Goal: Information Seeking & Learning: Learn about a topic

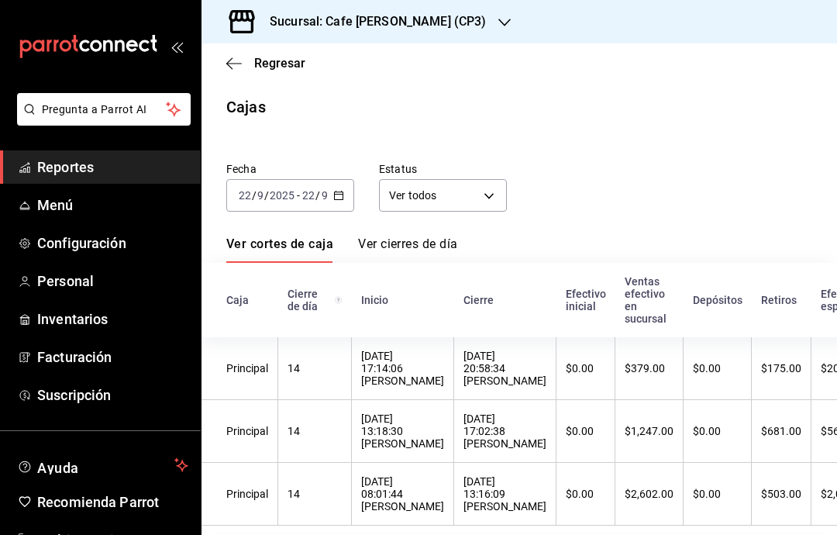
click at [306, 123] on main "Regresar Cajas Fecha [DATE] [DATE] - [DATE] [DATE] Estatus Ver todos ALL Ver co…" at bounding box center [520, 299] width 636 height 513
click at [226, 67] on icon "button" at bounding box center [234, 64] width 16 height 14
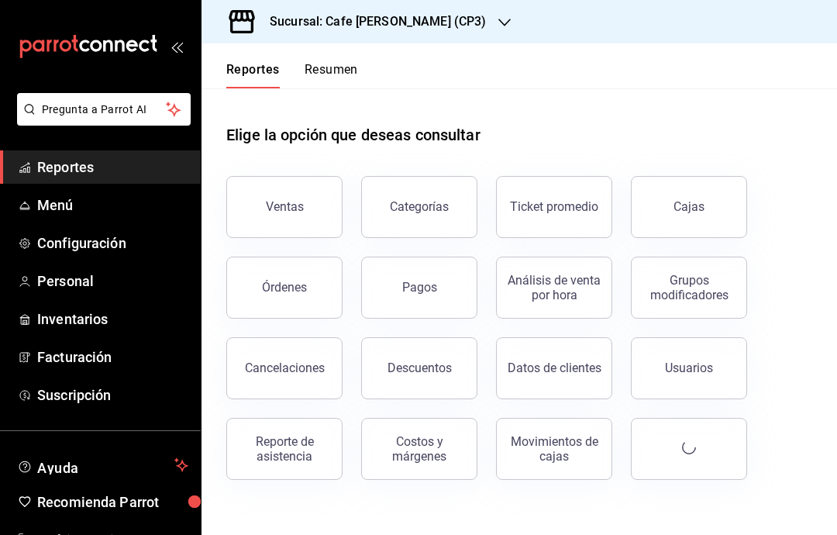
click at [233, 63] on button "Reportes" at bounding box center [252, 75] width 53 height 26
click at [423, 24] on h3 "Sucursal: Cafe [PERSON_NAME] (CP3)" at bounding box center [371, 21] width 229 height 19
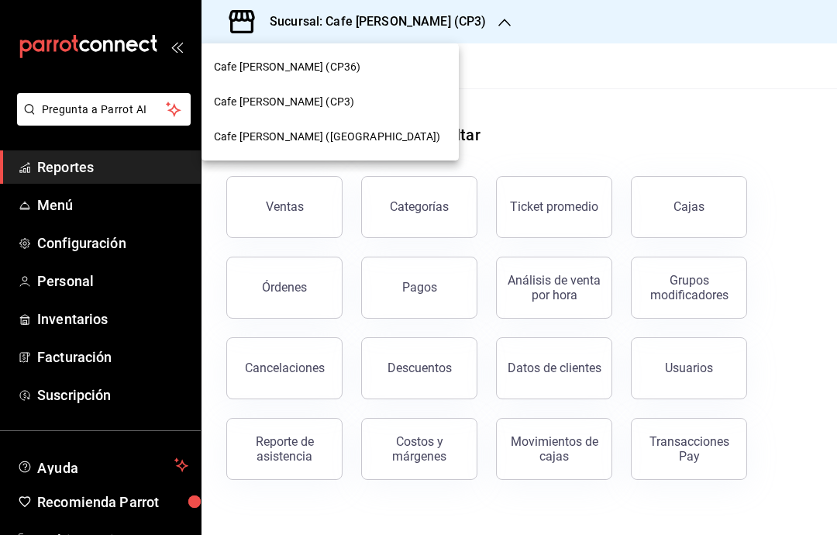
click at [375, 139] on div "Cafe [PERSON_NAME] ([GEOGRAPHIC_DATA])" at bounding box center [330, 137] width 233 height 16
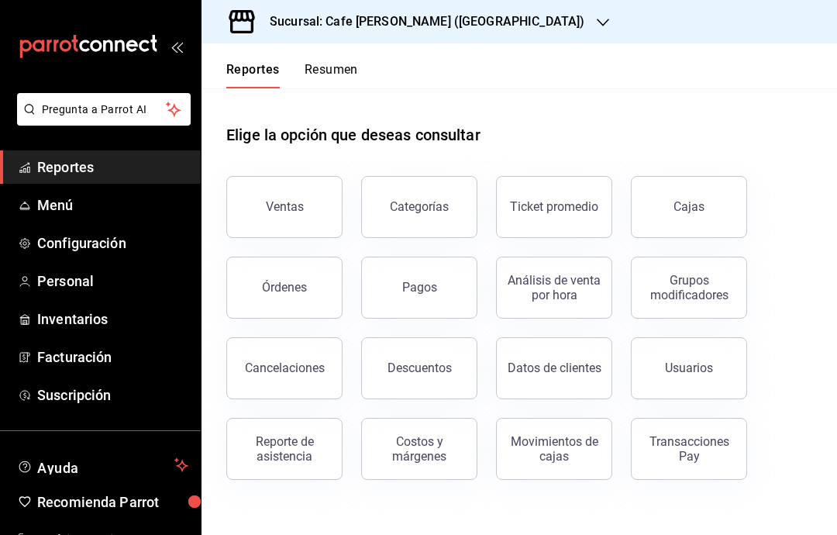
click at [702, 214] on div "Cajas" at bounding box center [690, 207] width 32 height 19
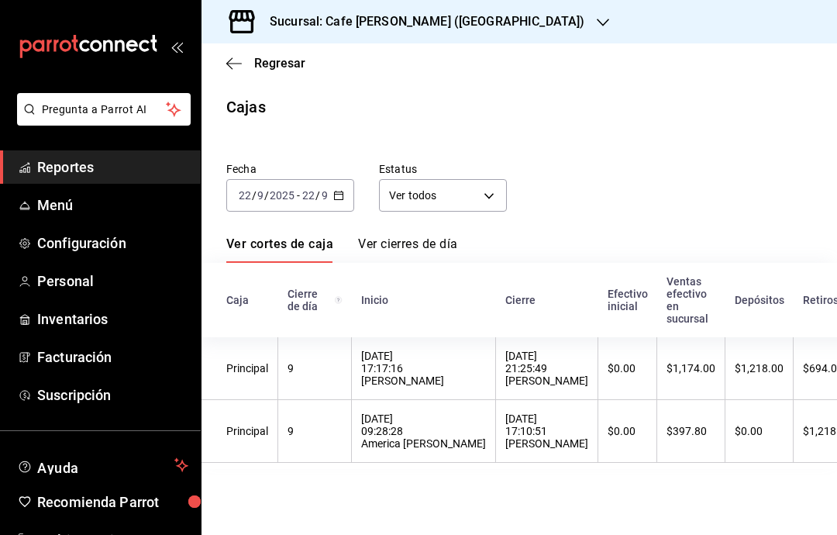
scroll to position [22, 0]
click at [419, 236] on link "Ver cierres de día" at bounding box center [407, 249] width 99 height 26
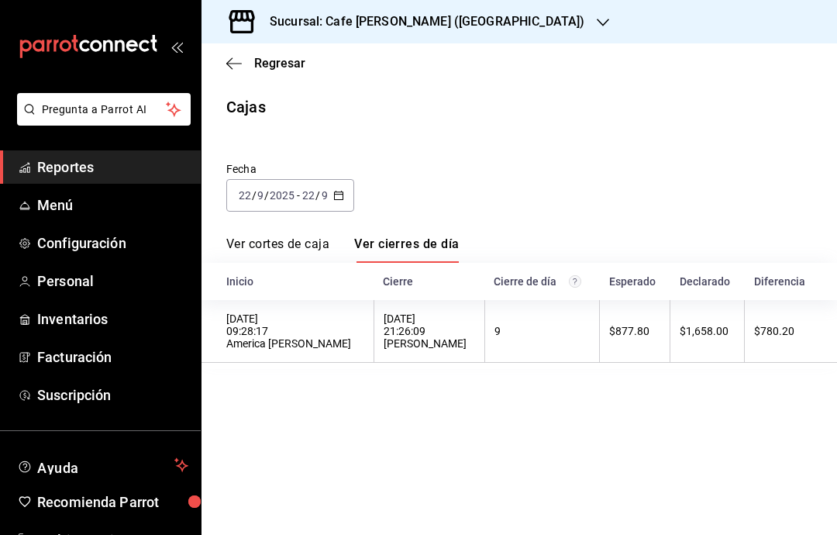
scroll to position [16, 0]
click at [288, 236] on link "Ver cortes de caja" at bounding box center [277, 249] width 103 height 26
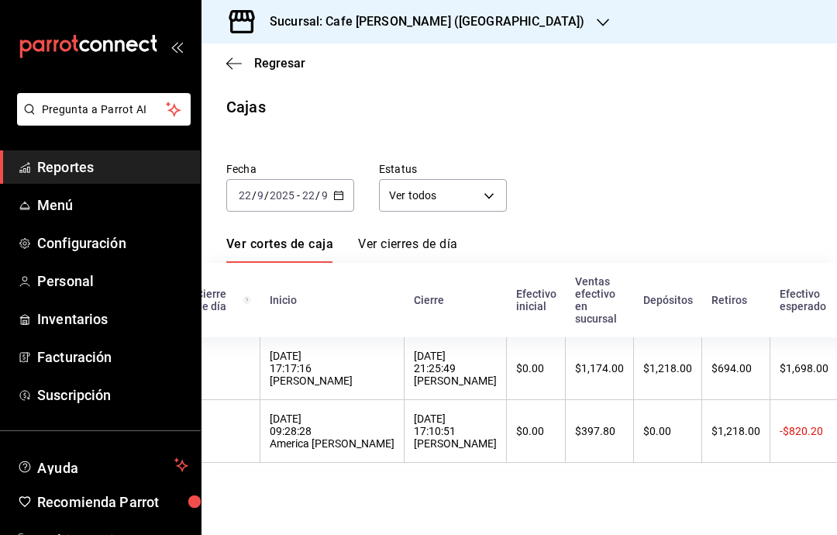
click at [231, 65] on icon "button" at bounding box center [234, 64] width 16 height 14
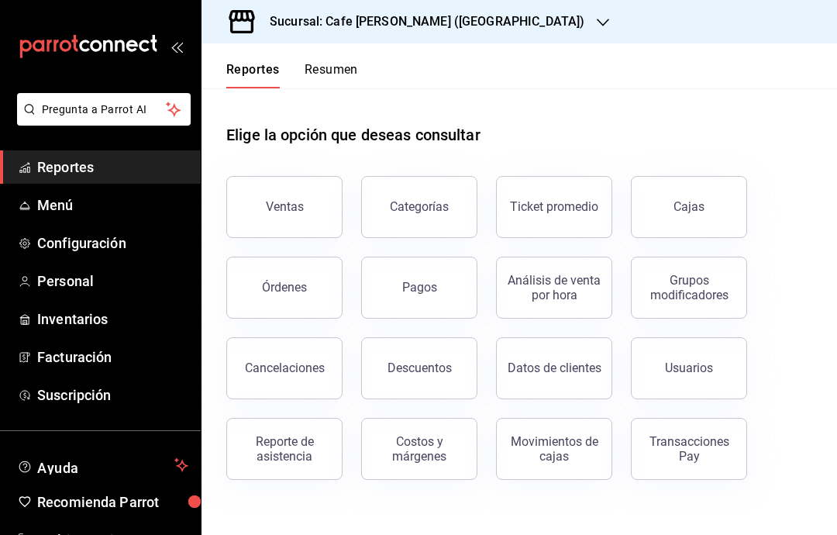
click at [291, 202] on div "Ventas" at bounding box center [285, 206] width 38 height 15
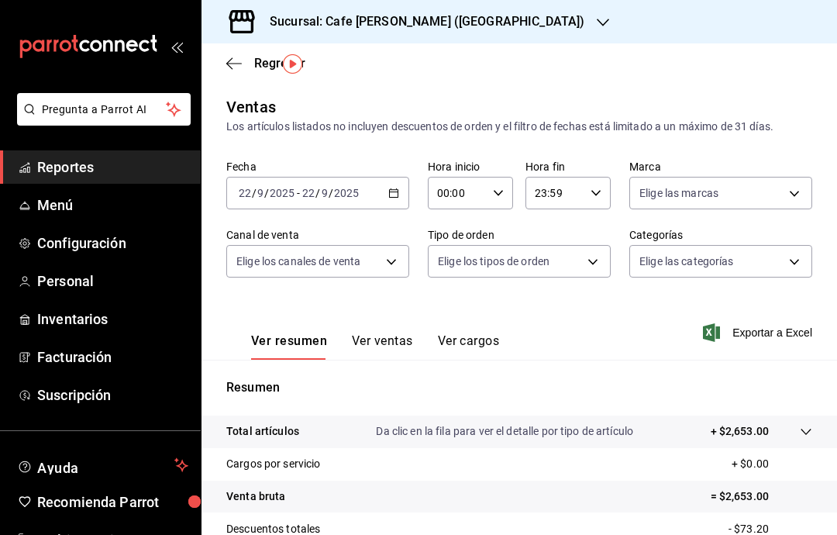
click at [253, 95] on div "Ventas" at bounding box center [251, 106] width 50 height 23
click at [239, 60] on icon "button" at bounding box center [234, 64] width 16 height 14
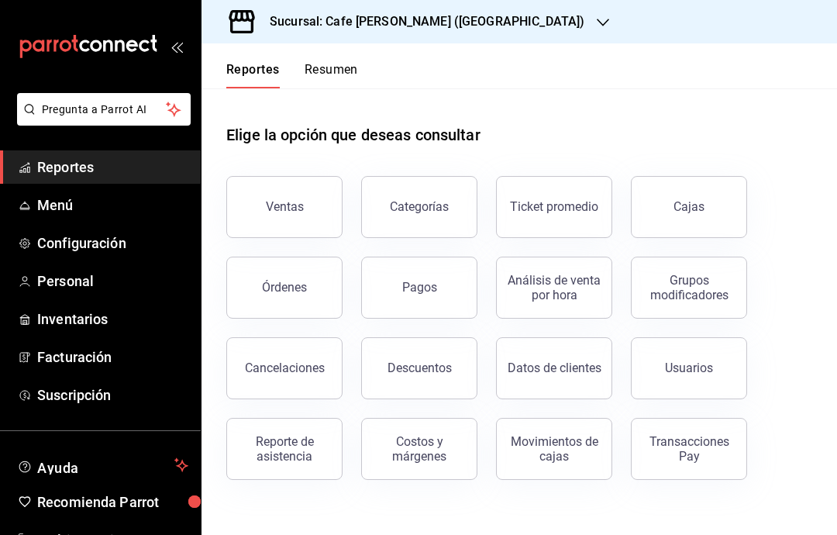
click at [306, 285] on button "Órdenes" at bounding box center [284, 288] width 116 height 62
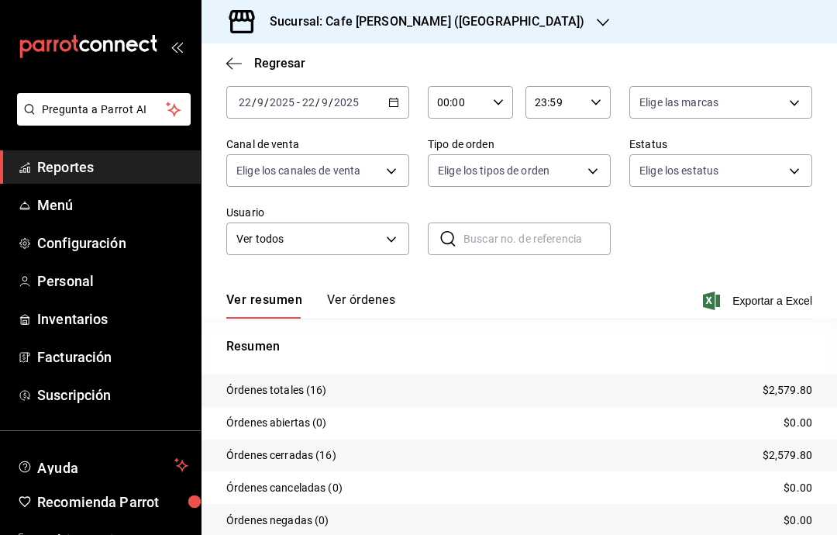
scroll to position [80, 0]
click at [595, 163] on body "Pregunta a Parrot AI Reportes Menú Configuración Personal Inventarios Facturaci…" at bounding box center [418, 267] width 837 height 535
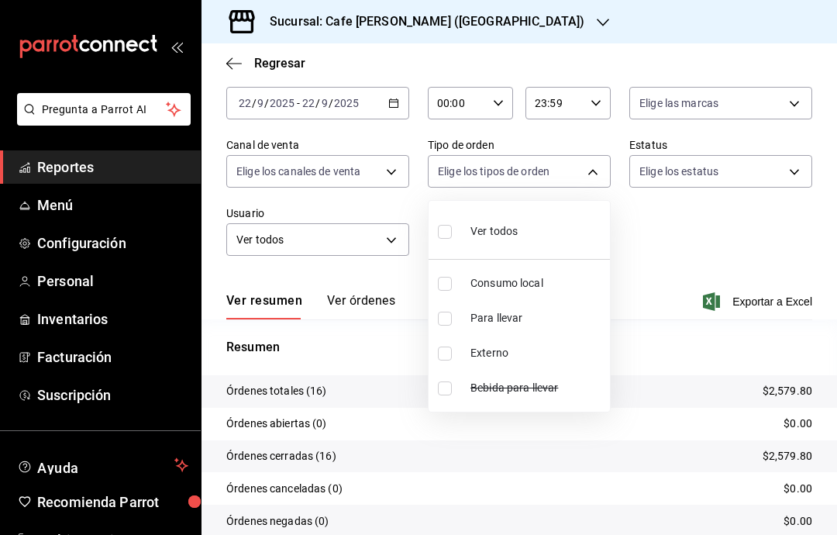
click at [767, 176] on div at bounding box center [418, 267] width 837 height 535
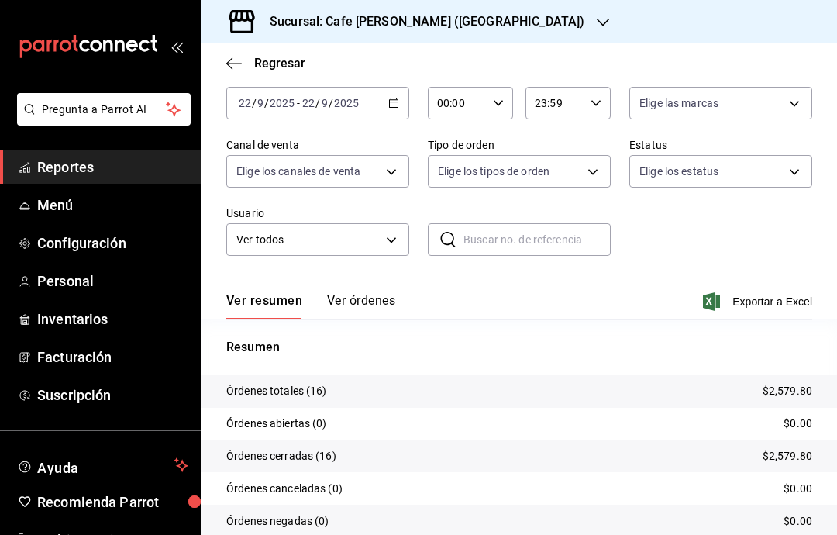
click at [381, 165] on body "Pregunta a Parrot AI Reportes Menú Configuración Personal Inventarios Facturaci…" at bounding box center [418, 267] width 837 height 535
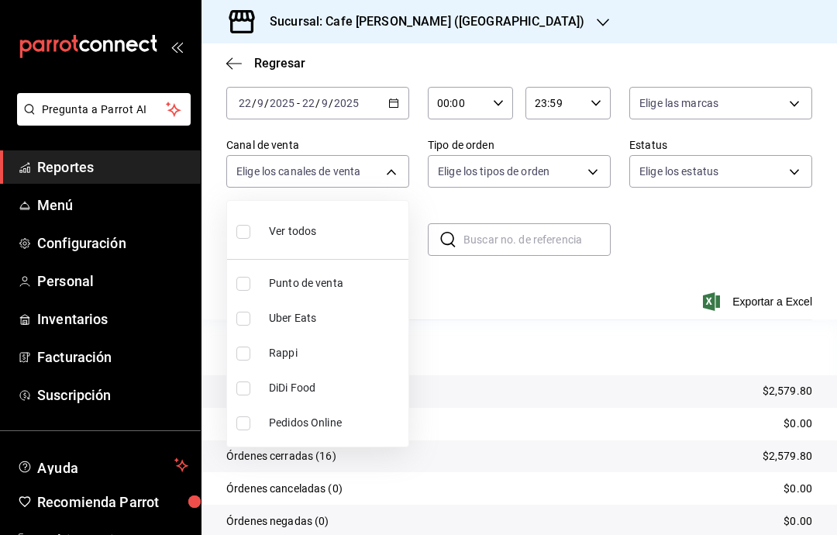
click at [653, 281] on div at bounding box center [418, 267] width 837 height 535
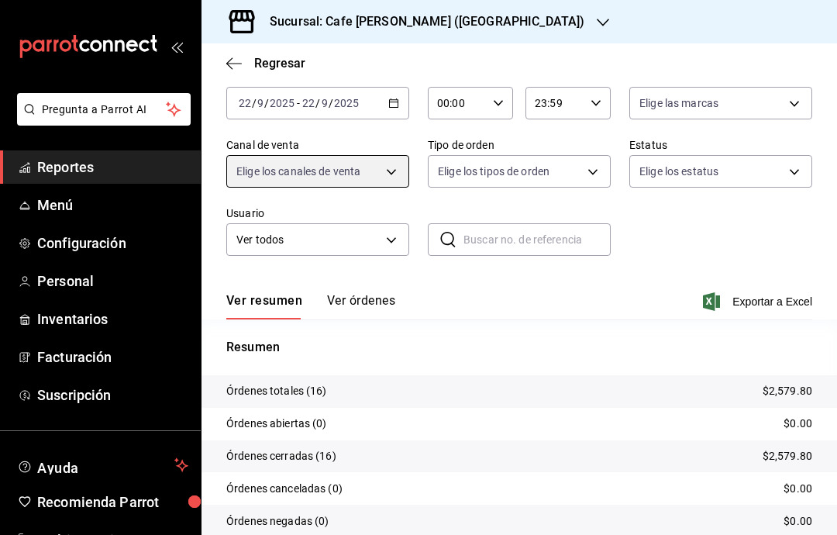
scroll to position [0, 0]
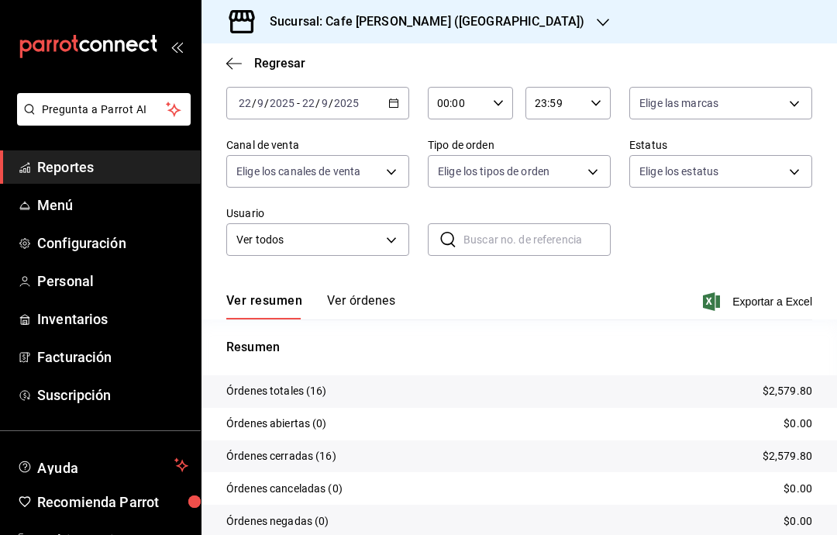
click at [235, 70] on icon "button" at bounding box center [234, 64] width 16 height 14
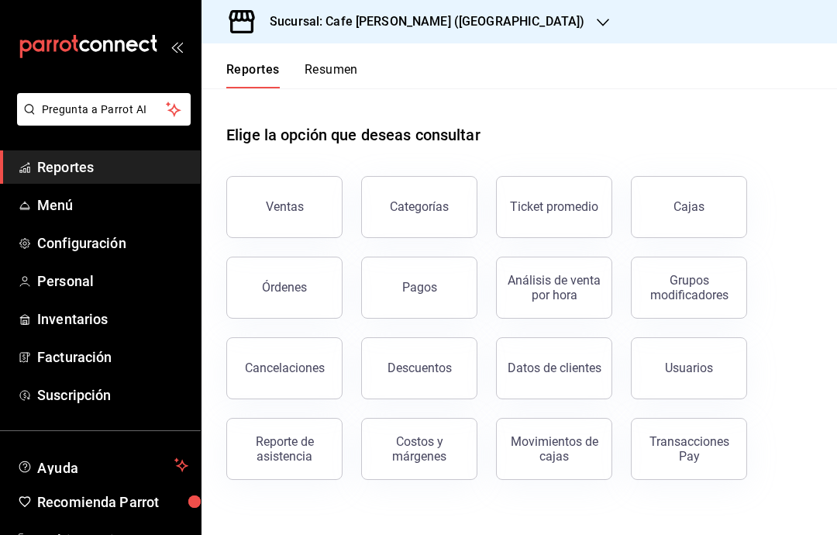
click at [295, 295] on button "Órdenes" at bounding box center [284, 288] width 116 height 62
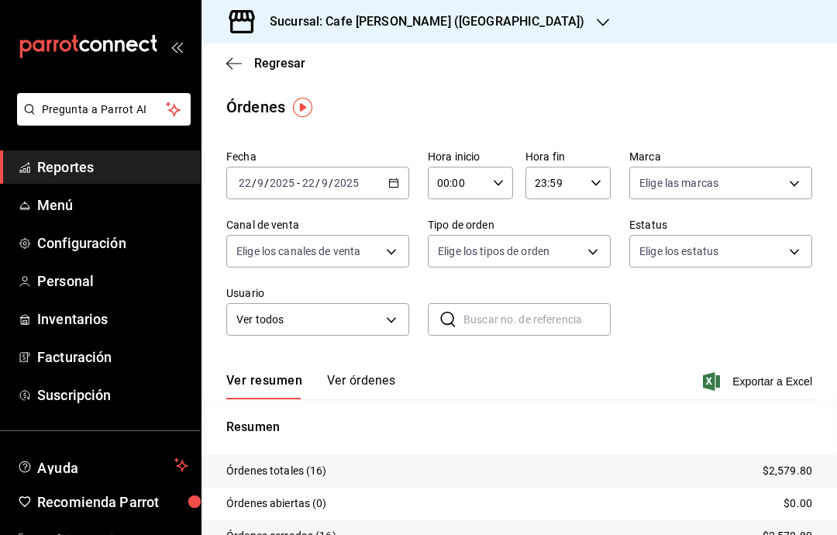
click at [357, 388] on button "Ver órdenes" at bounding box center [361, 386] width 68 height 26
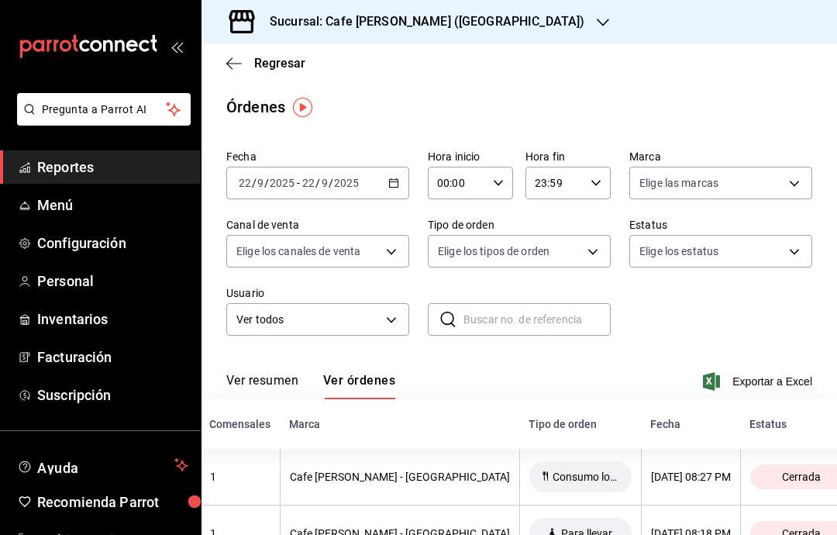
scroll to position [0, 366]
click at [574, 322] on input "text" at bounding box center [537, 319] width 147 height 31
click at [440, 325] on icon at bounding box center [448, 319] width 19 height 19
click at [473, 326] on input "text" at bounding box center [537, 319] width 147 height 31
click at [383, 331] on body "Pregunta a Parrot AI Reportes Menú Configuración Personal Inventarios Facturaci…" at bounding box center [418, 267] width 837 height 535
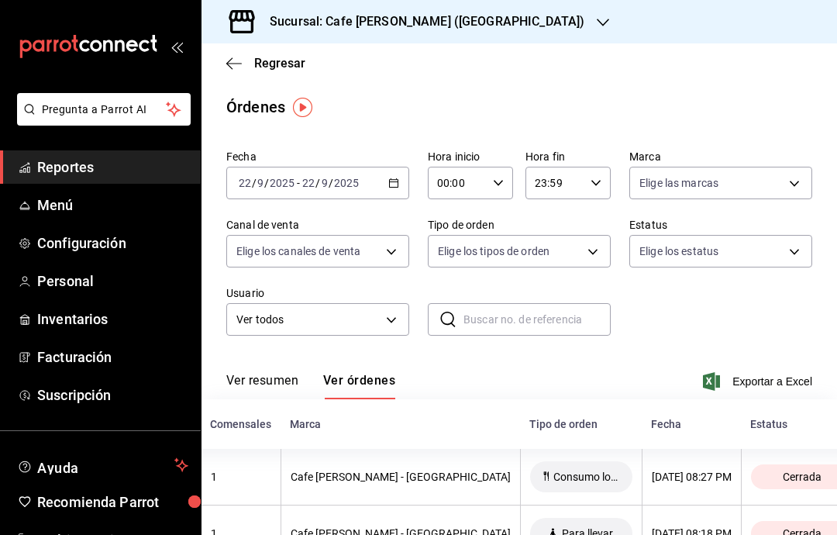
click at [588, 253] on body "Pregunta a Parrot AI Reportes Menú Configuración Personal Inventarios Facturaci…" at bounding box center [418, 267] width 837 height 535
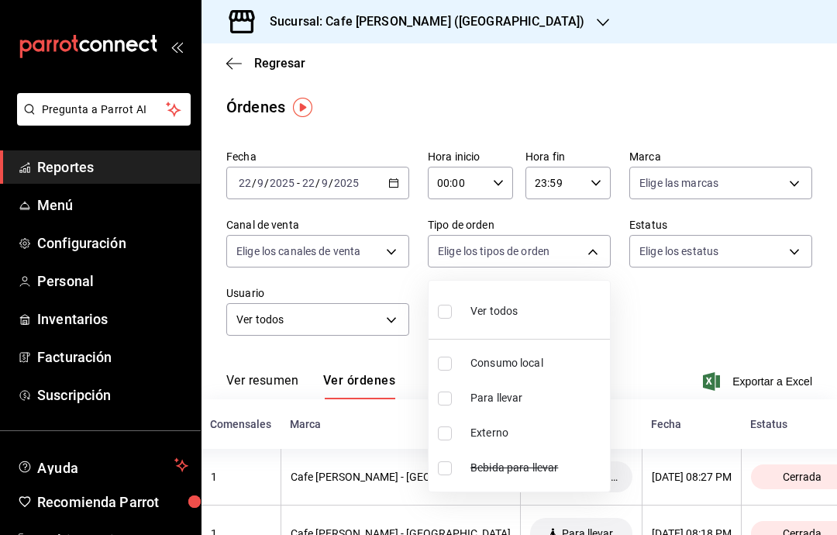
click at [447, 397] on input "checkbox" at bounding box center [445, 398] width 14 height 14
checkbox input "true"
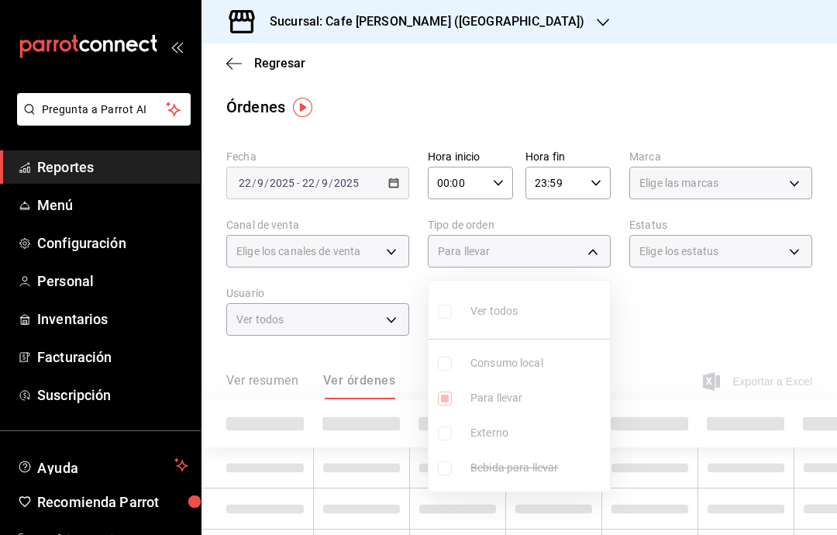
type input "cbf5359c-deae-4969-8b19-bc83bdc61610"
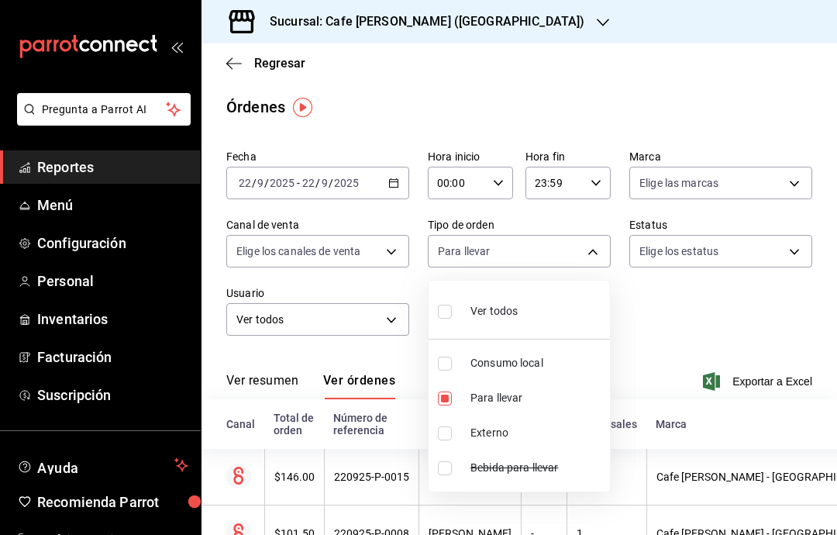
click at [764, 304] on div at bounding box center [418, 267] width 837 height 535
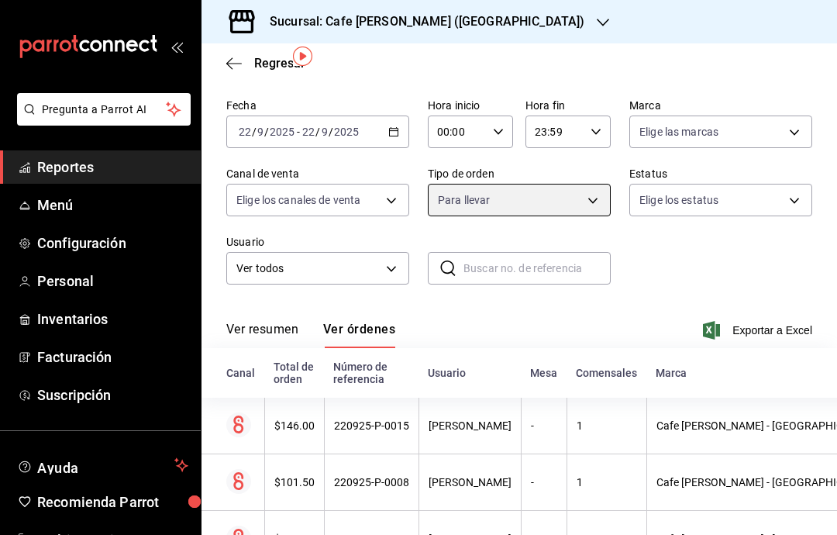
scroll to position [44, 0]
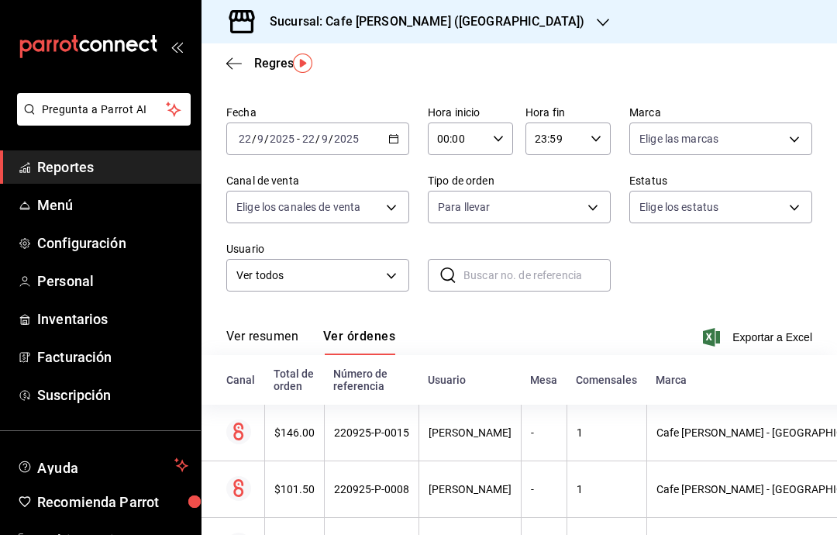
click at [233, 63] on icon "button" at bounding box center [234, 63] width 16 height 1
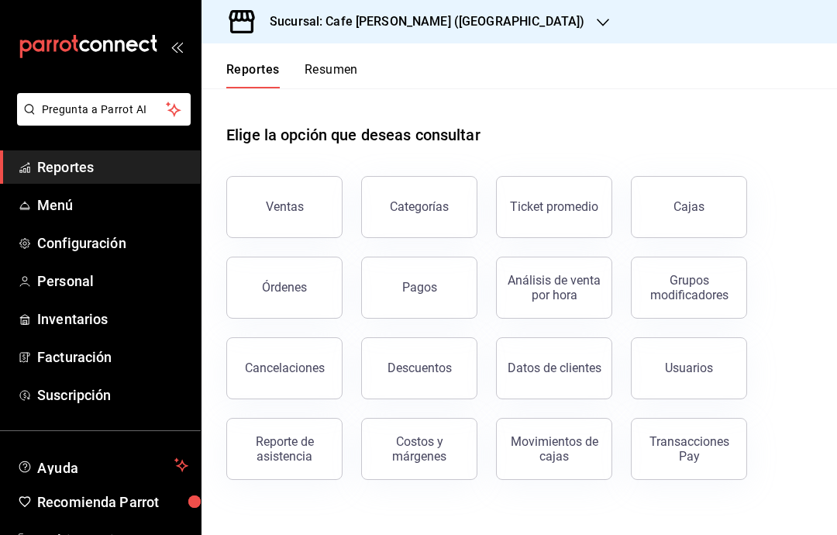
click at [431, 209] on div "Categorías" at bounding box center [419, 206] width 59 height 15
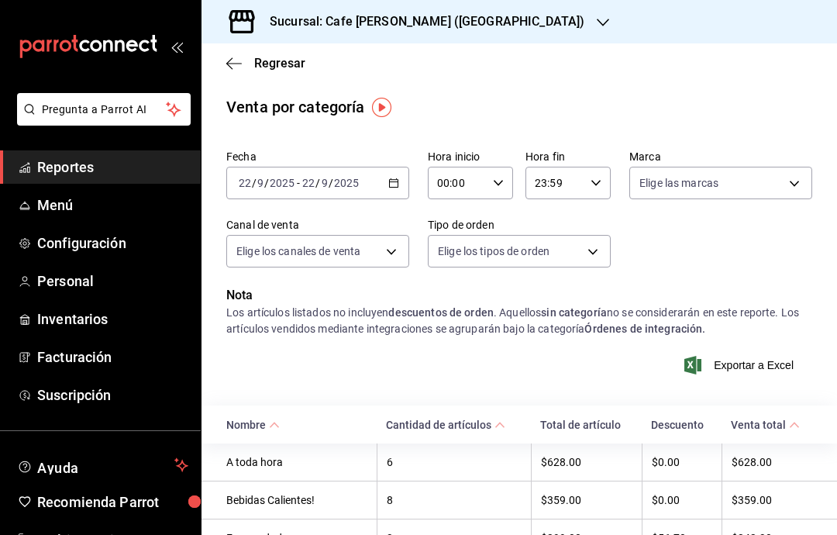
click at [240, 57] on icon "button" at bounding box center [234, 64] width 16 height 14
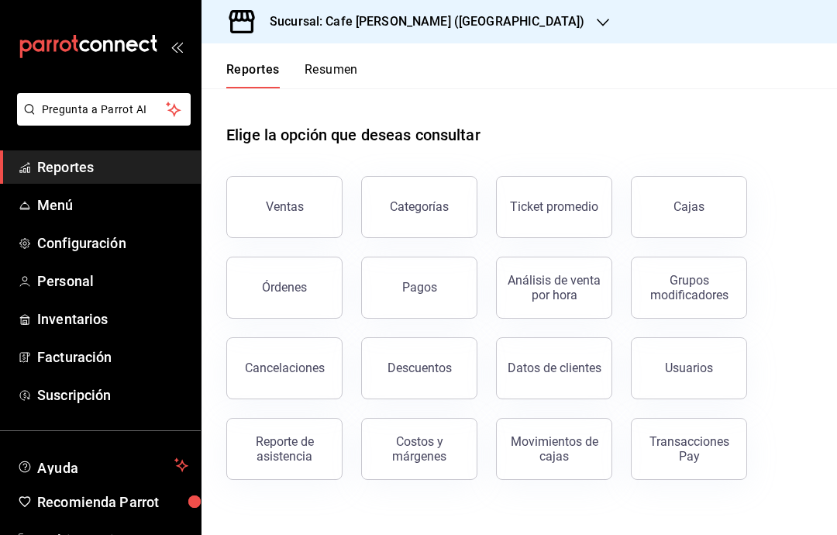
click at [724, 434] on button "Transacciones Pay" at bounding box center [689, 449] width 116 height 62
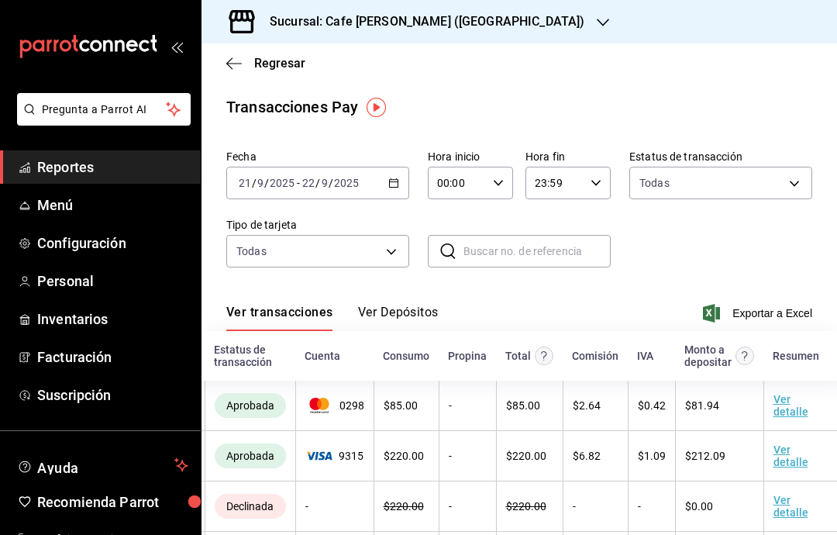
click at [388, 182] on icon "button" at bounding box center [393, 183] width 11 height 11
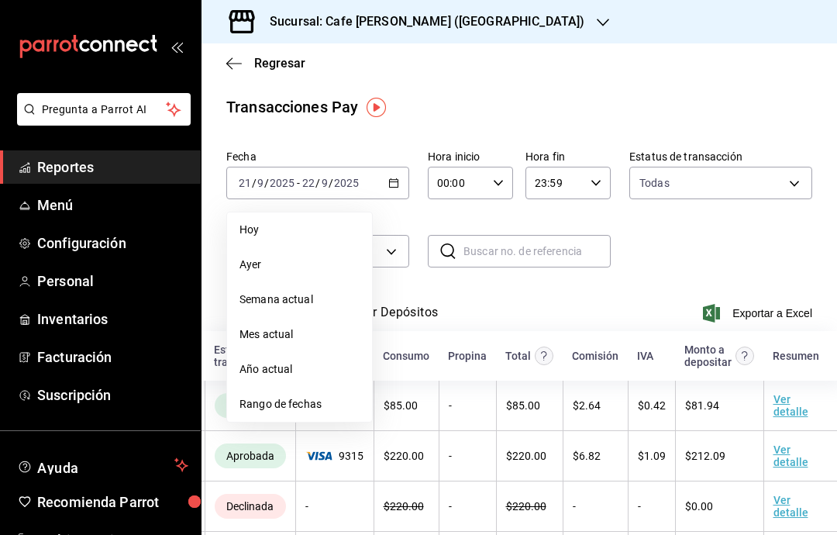
click at [291, 229] on span "Hoy" at bounding box center [300, 230] width 120 height 16
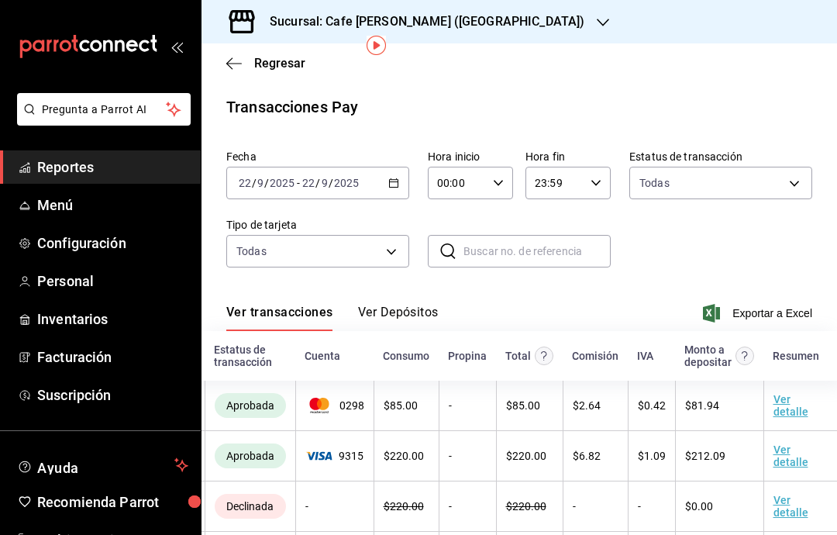
click at [453, 95] on div "Transacciones Pay Fecha [DATE] [DATE] - [DATE] [DATE] Hora inicio 00:00 Hora in…" at bounding box center [520, 414] width 636 height 638
click at [229, 62] on icon "button" at bounding box center [234, 64] width 16 height 14
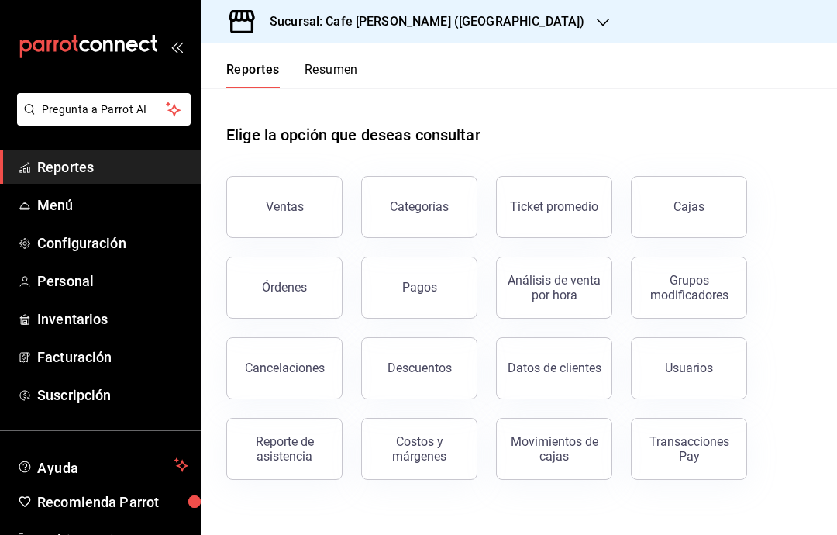
click at [429, 287] on div "Pagos" at bounding box center [419, 287] width 35 height 15
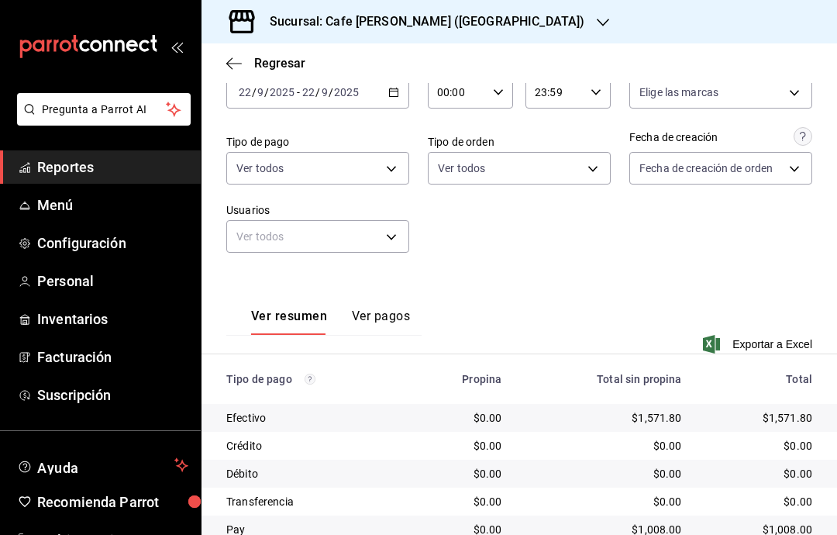
scroll to position [91, 0]
click at [486, 25] on div "Sucursal: Cafe [PERSON_NAME] ([GEOGRAPHIC_DATA])" at bounding box center [415, 21] width 402 height 43
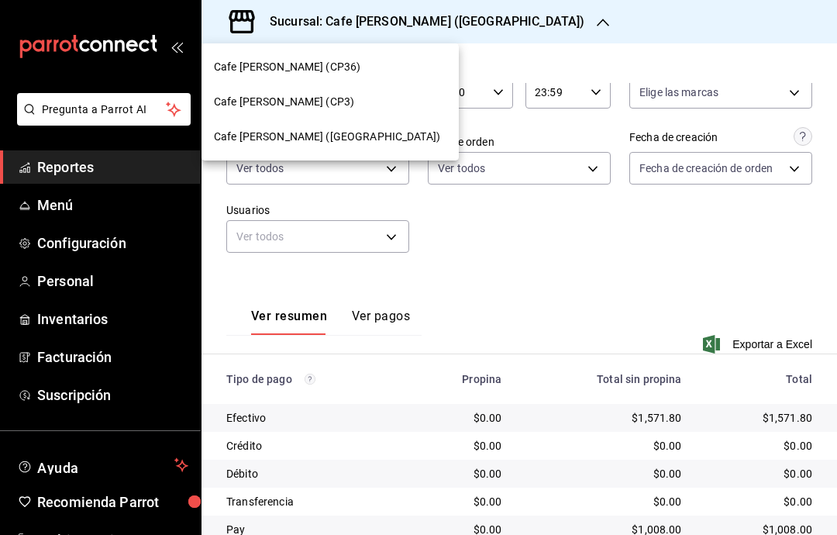
click at [353, 105] on div "Cafe [PERSON_NAME] (CP3)" at bounding box center [330, 102] width 233 height 16
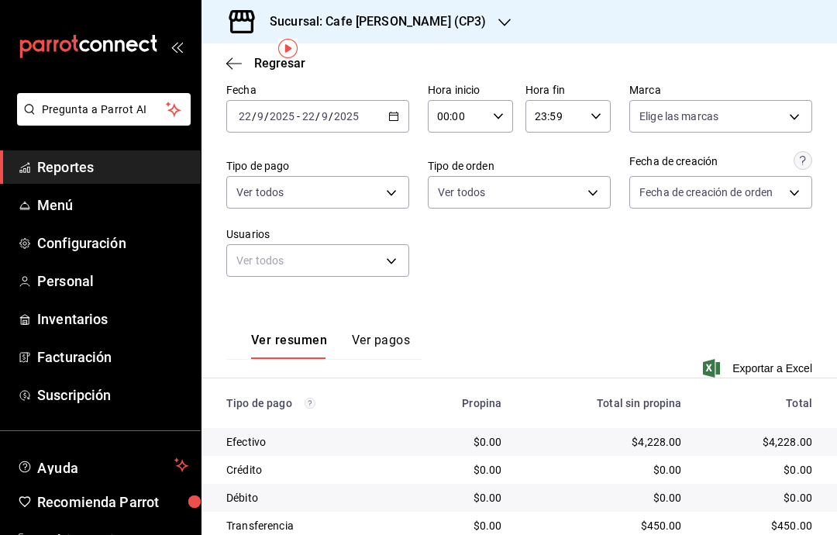
scroll to position [59, 0]
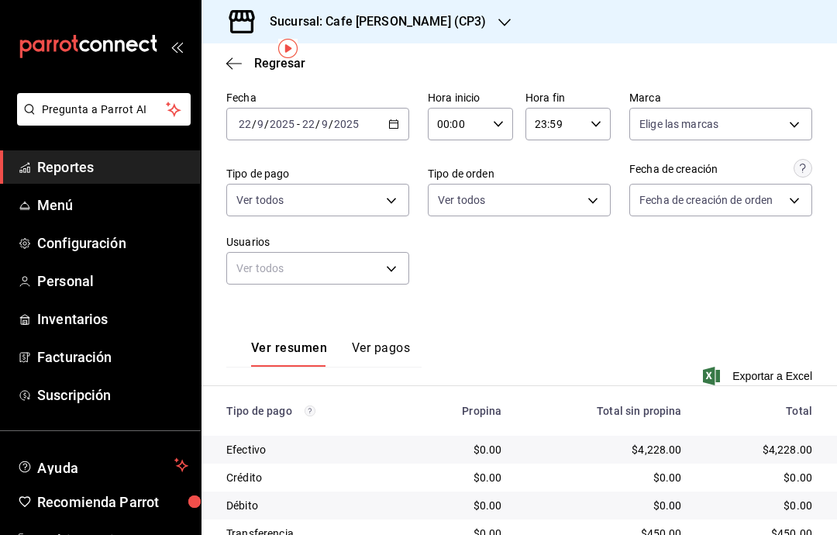
click at [240, 67] on icon "button" at bounding box center [234, 64] width 16 height 14
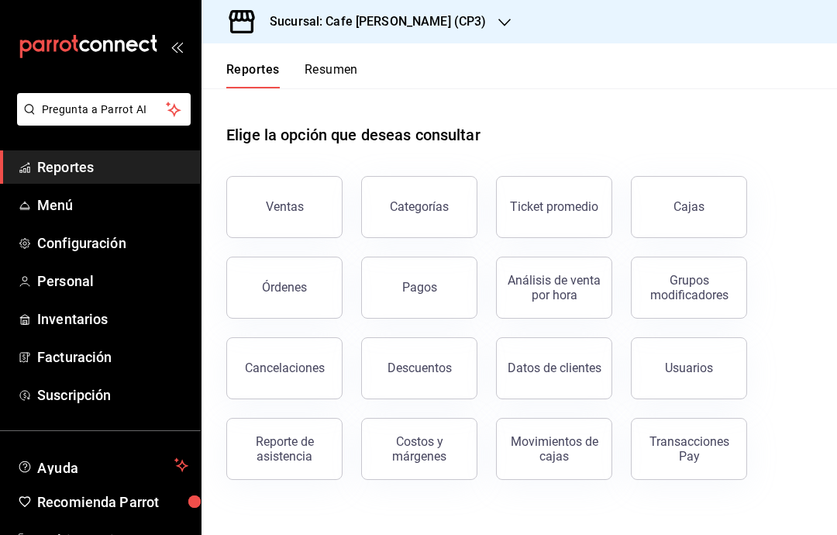
click at [298, 211] on div "Ventas" at bounding box center [285, 206] width 38 height 15
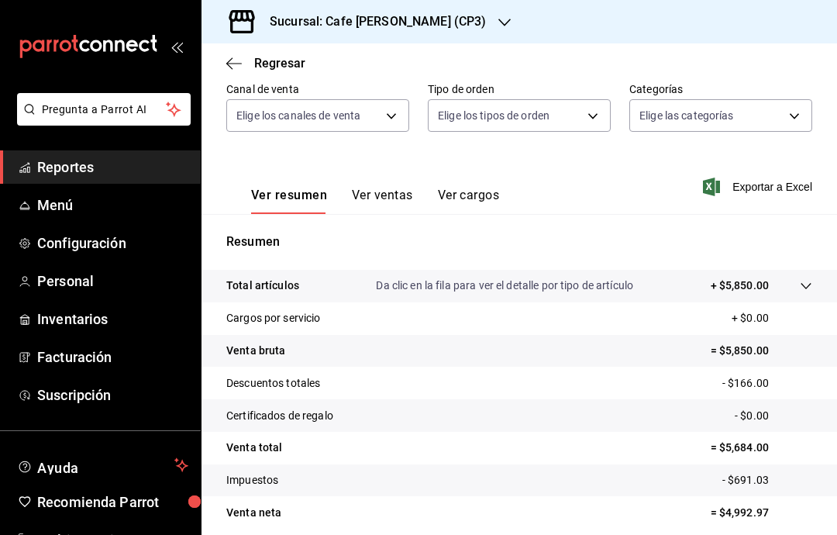
scroll to position [146, 0]
click at [234, 64] on icon "button" at bounding box center [234, 64] width 16 height 14
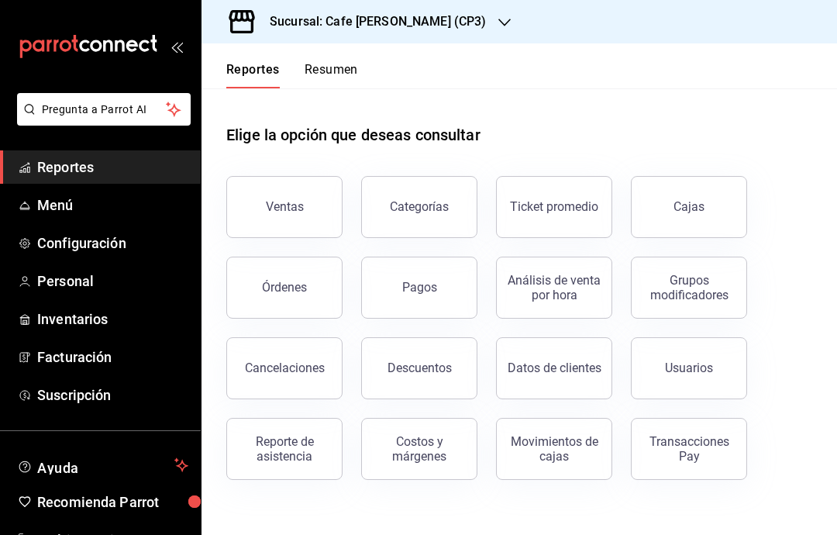
click at [294, 291] on div "Órdenes" at bounding box center [284, 287] width 45 height 15
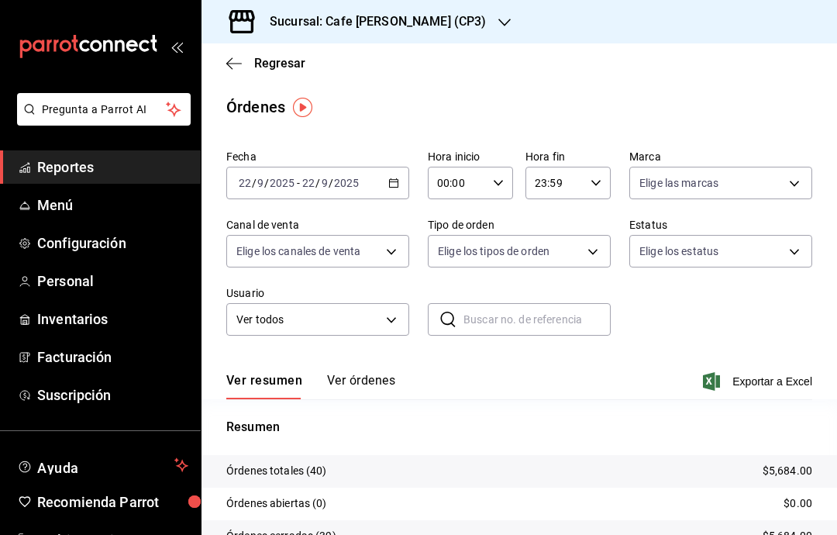
click at [789, 261] on body "Pregunta a Parrot AI Reportes Menú Configuración Personal Inventarios Facturaci…" at bounding box center [418, 267] width 837 height 535
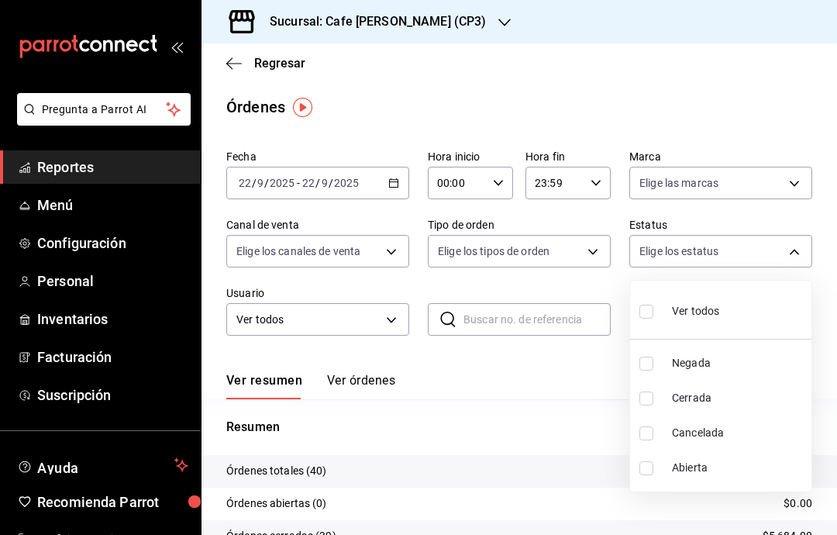
click at [791, 281] on ul "Ver todos Negada Cerrada Cancelada Abierta" at bounding box center [720, 386] width 181 height 211
click at [585, 251] on div at bounding box center [418, 267] width 837 height 535
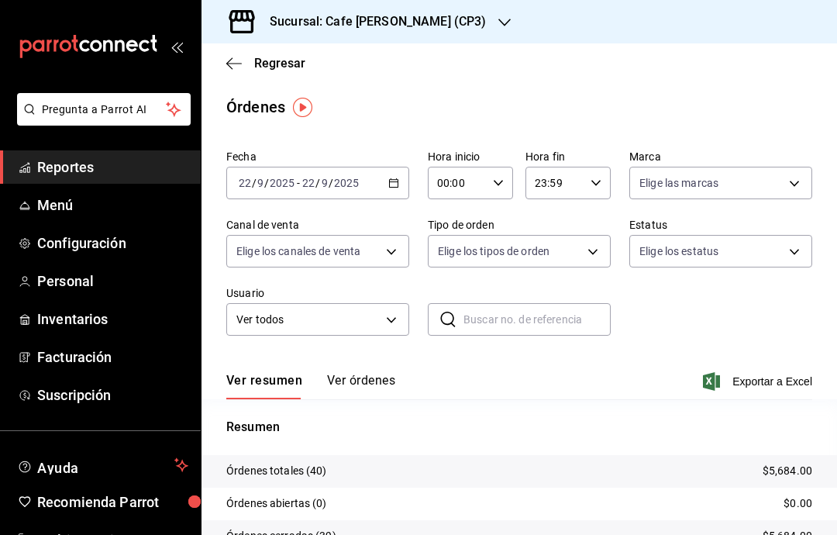
click at [574, 260] on body "Pregunta a Parrot AI Reportes Menú Configuración Personal Inventarios Facturaci…" at bounding box center [418, 267] width 837 height 535
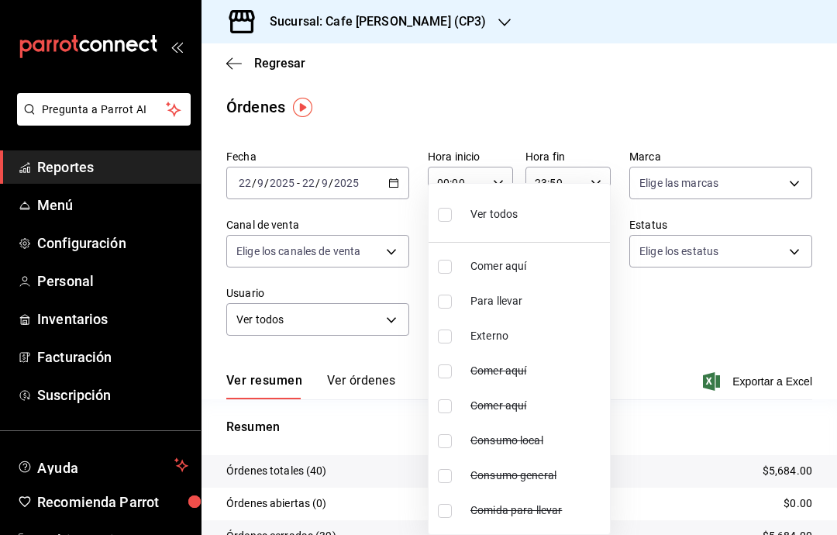
click at [668, 328] on div at bounding box center [418, 267] width 837 height 535
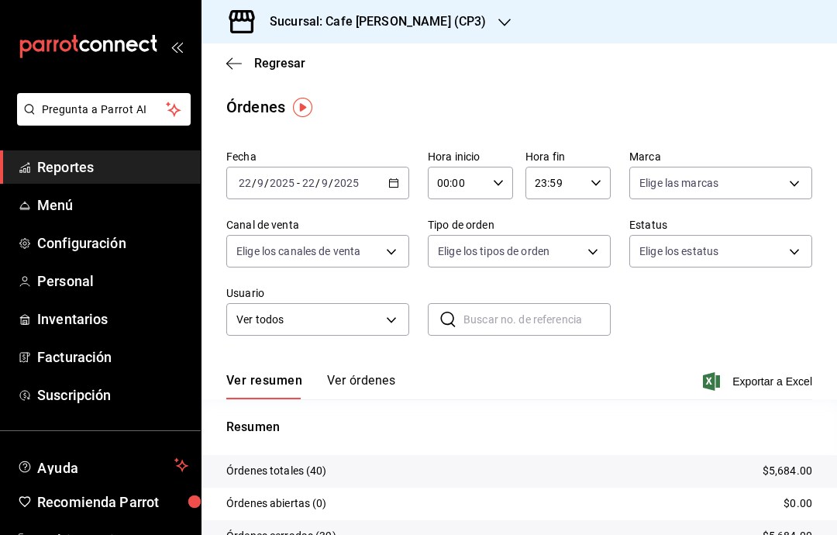
click at [366, 386] on button "Ver órdenes" at bounding box center [361, 386] width 68 height 26
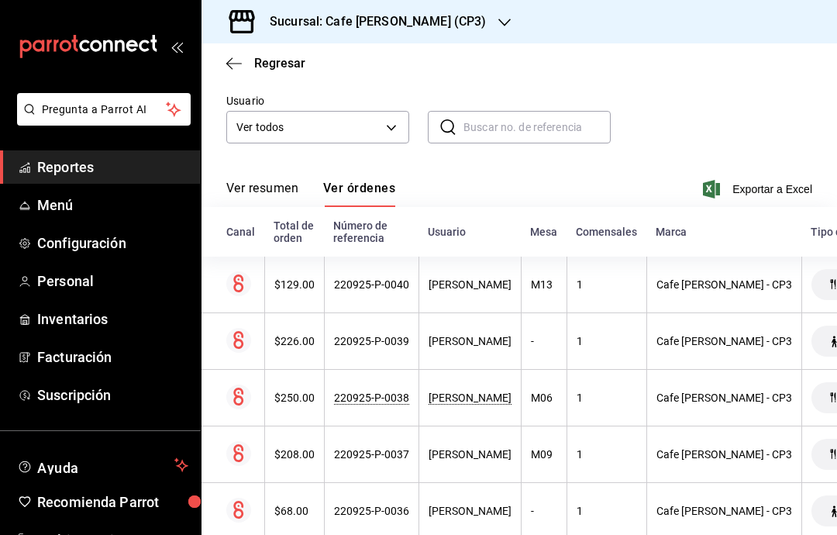
scroll to position [193, 0]
click at [227, 70] on icon "button" at bounding box center [234, 64] width 16 height 14
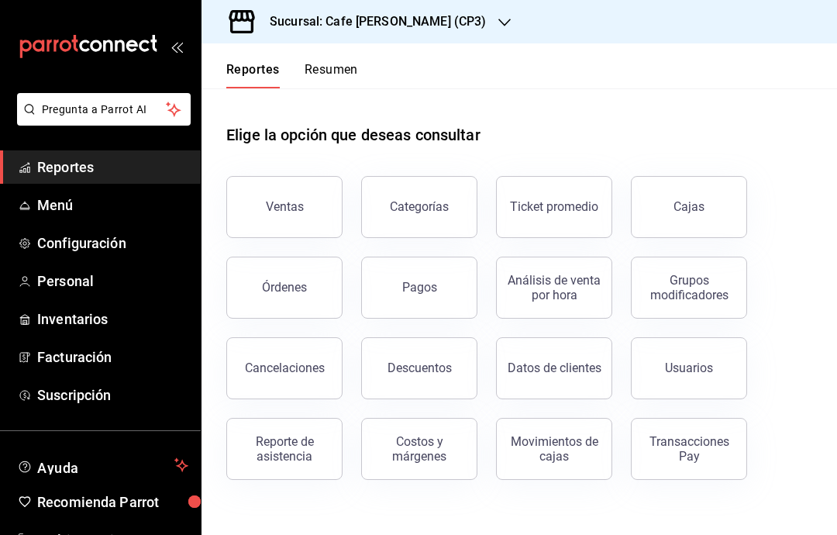
click at [734, 445] on button "Transacciones Pay" at bounding box center [689, 449] width 116 height 62
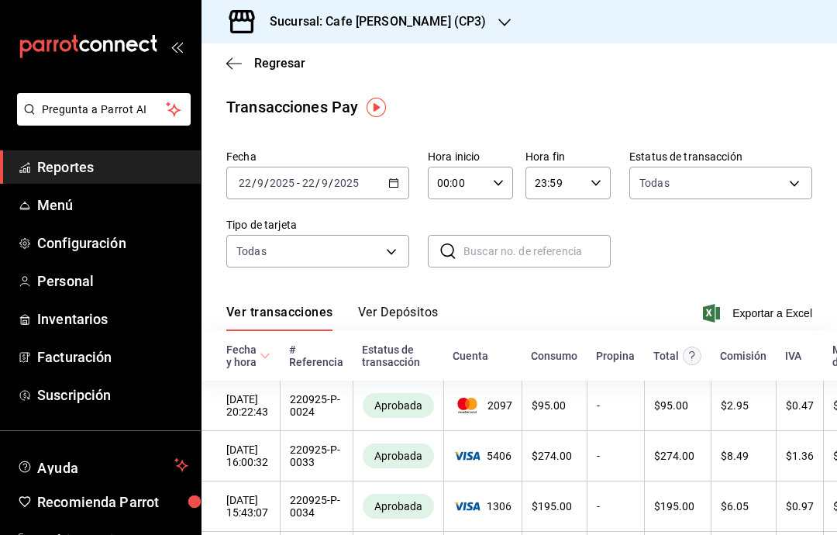
click at [234, 65] on icon "button" at bounding box center [234, 64] width 16 height 14
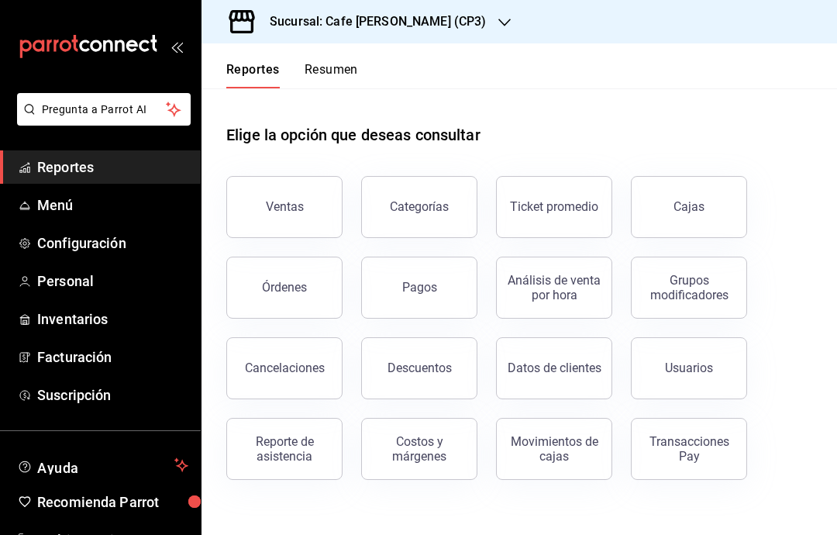
click at [435, 281] on div "Pagos" at bounding box center [419, 287] width 35 height 15
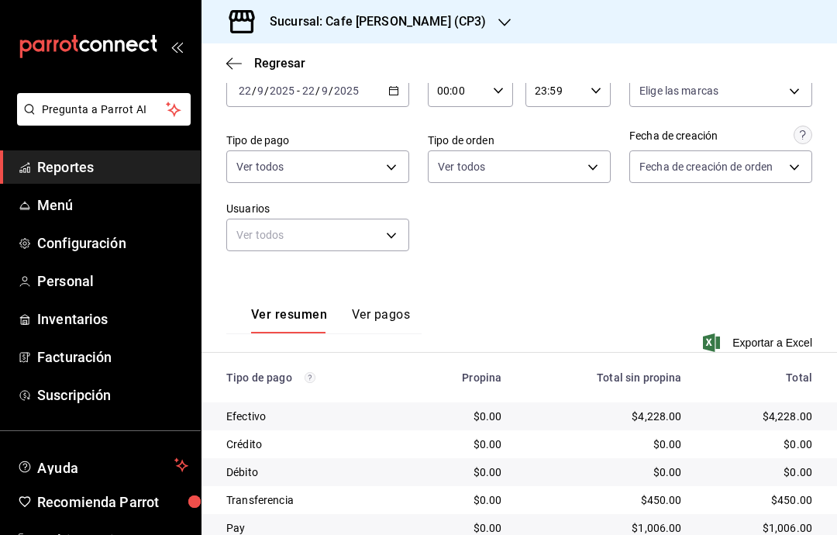
scroll to position [91, 0]
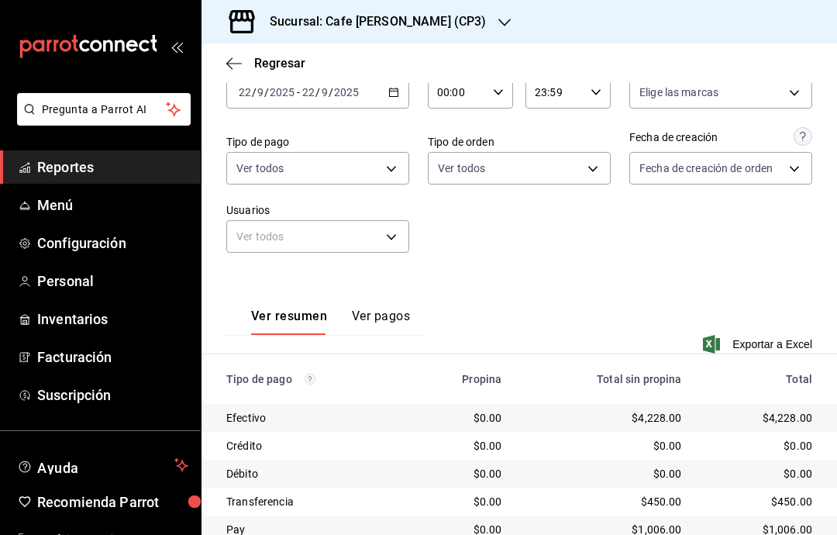
click at [244, 64] on span "Regresar" at bounding box center [265, 63] width 79 height 15
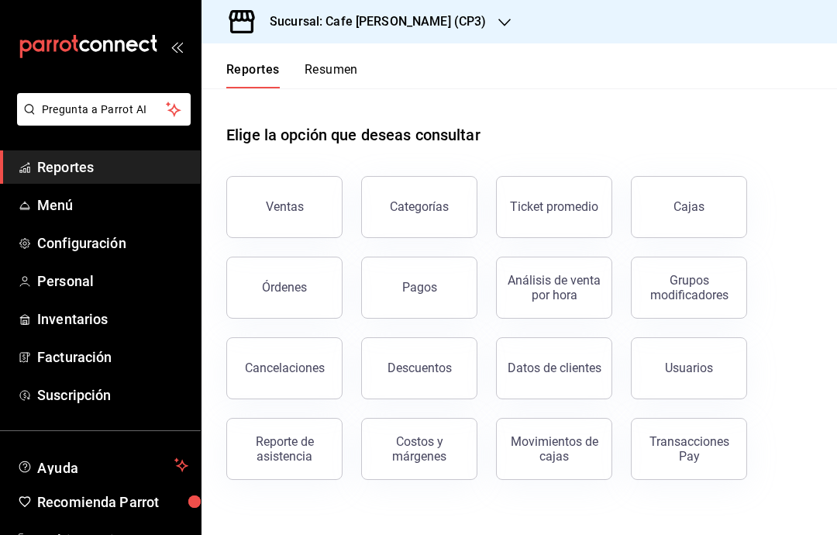
click at [317, 191] on button "Ventas" at bounding box center [284, 207] width 116 height 62
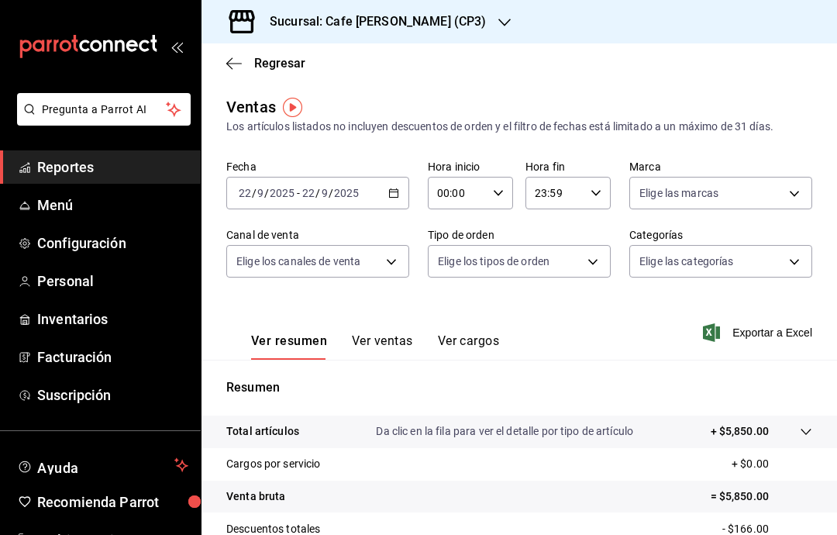
click at [395, 341] on button "Ver ventas" at bounding box center [382, 346] width 61 height 26
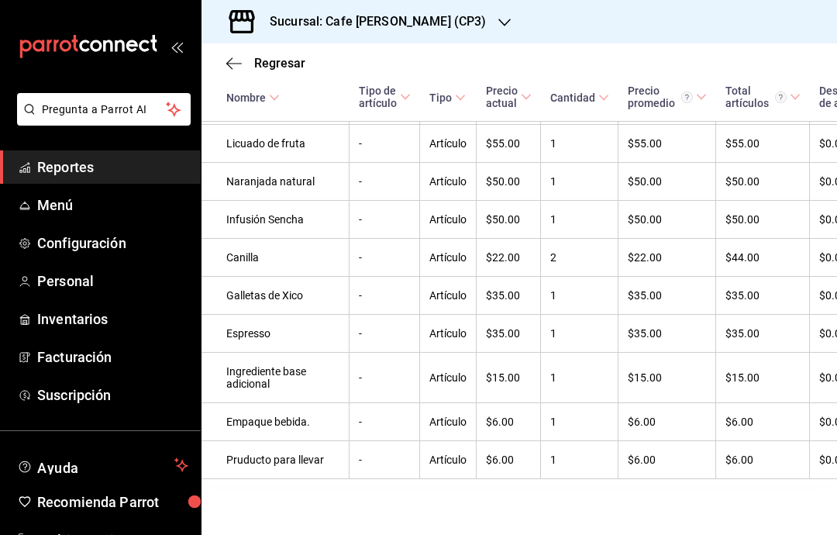
scroll to position [1985, 0]
click at [233, 60] on icon "button" at bounding box center [234, 64] width 16 height 14
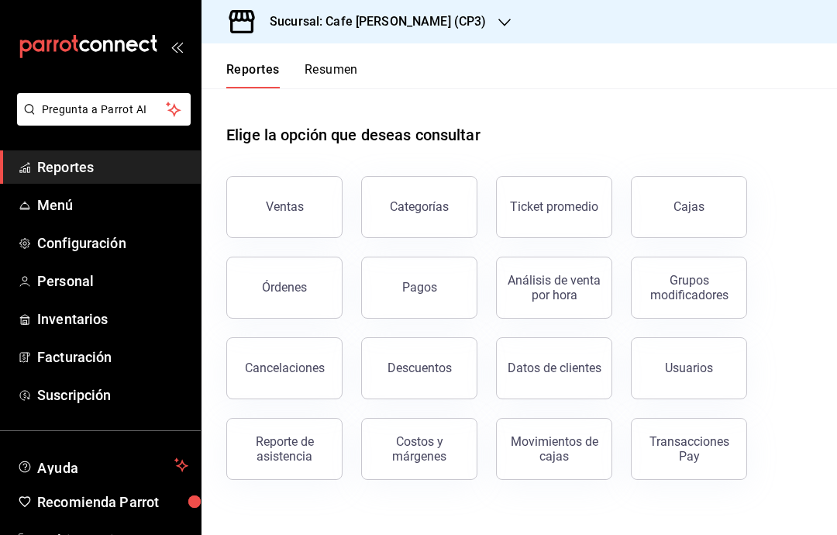
click at [712, 188] on link "Cajas" at bounding box center [689, 207] width 116 height 62
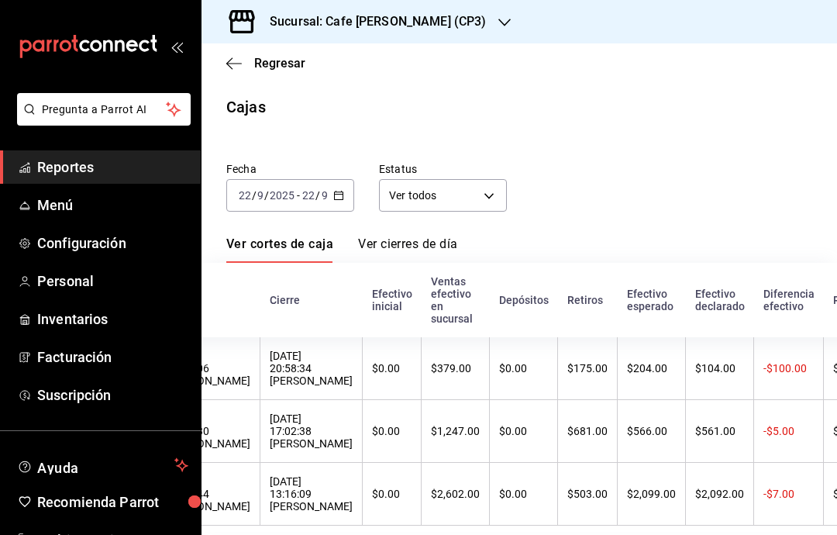
scroll to position [0, 190]
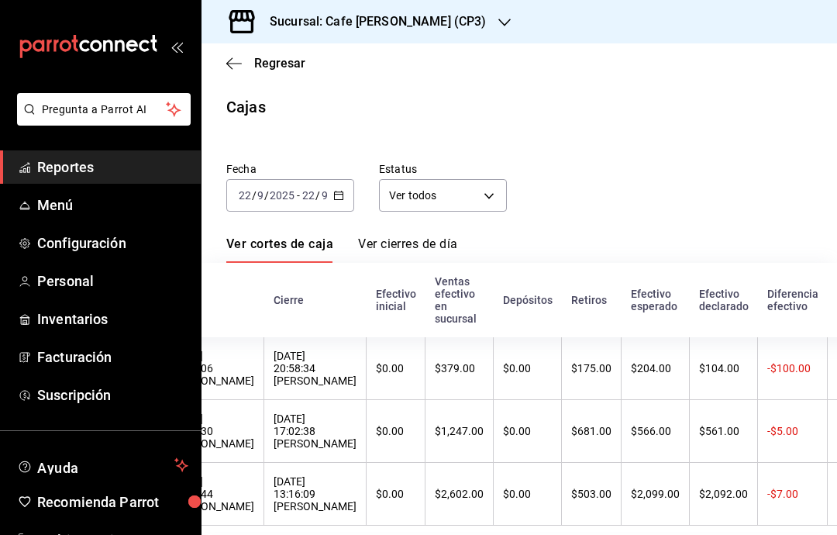
click at [326, 189] on input "9" at bounding box center [325, 195] width 8 height 12
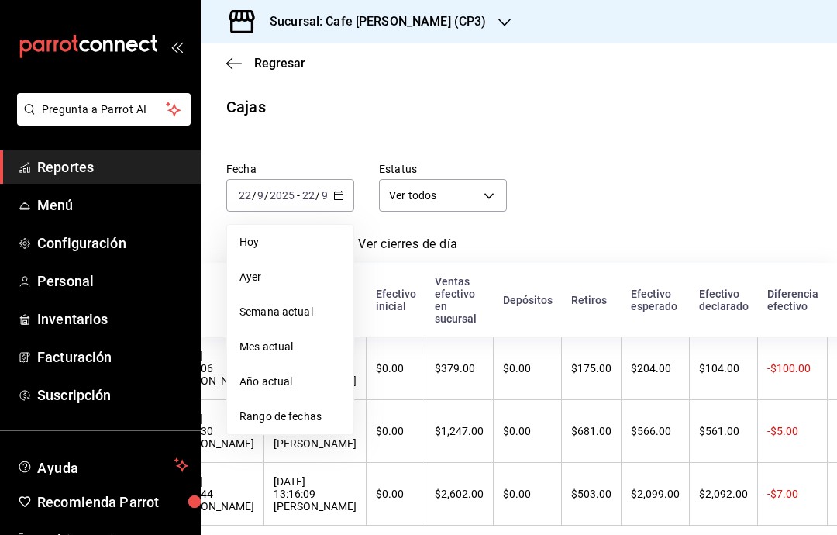
click at [291, 374] on span "Año actual" at bounding box center [291, 382] width 102 height 16
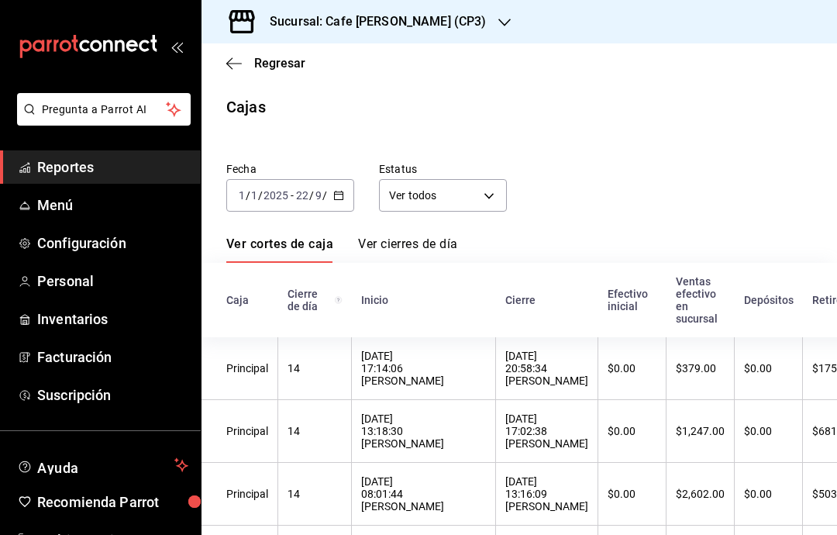
click at [229, 61] on icon "button" at bounding box center [229, 63] width 6 height 12
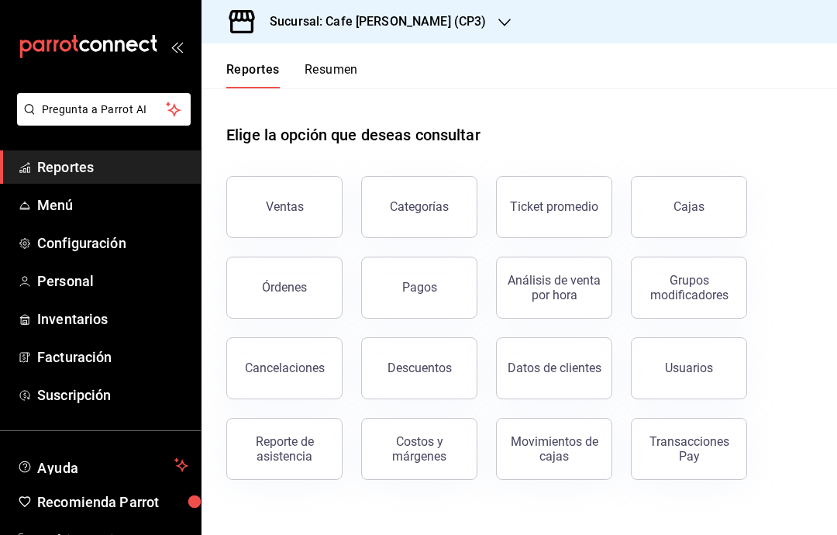
click at [313, 294] on button "Órdenes" at bounding box center [284, 288] width 116 height 62
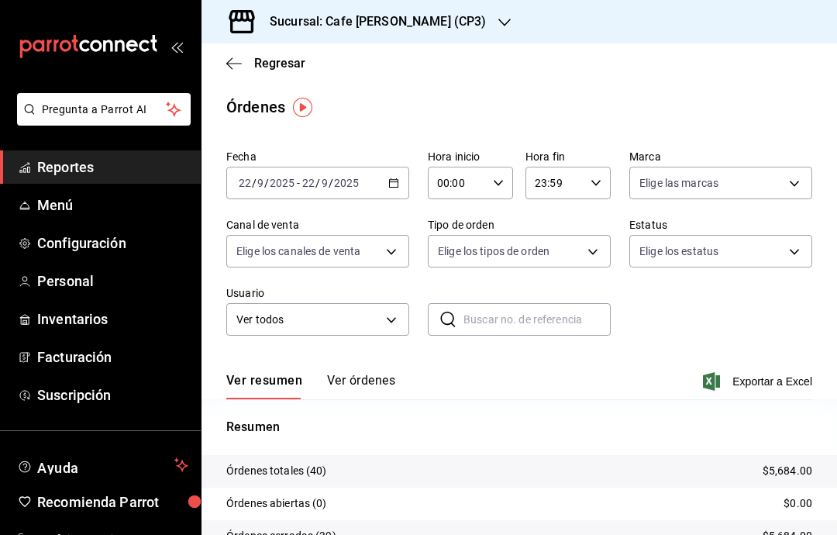
click at [373, 386] on button "Ver órdenes" at bounding box center [361, 386] width 68 height 26
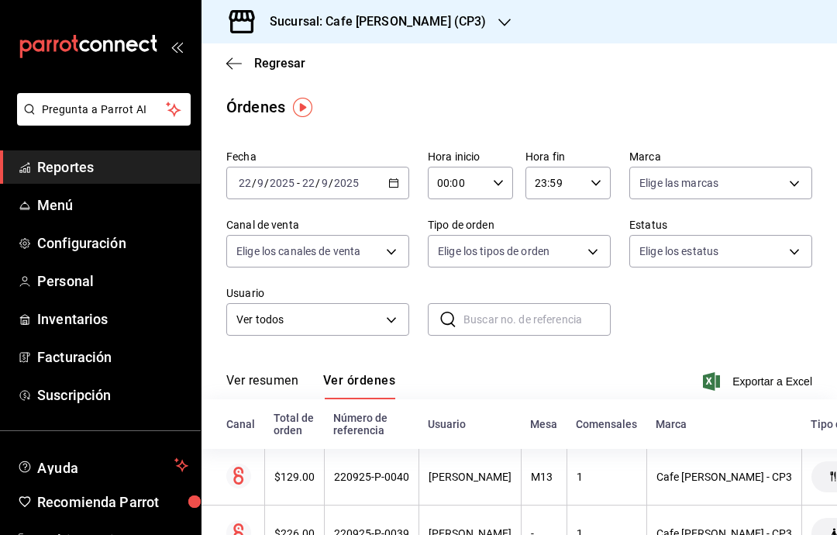
click at [231, 65] on icon "button" at bounding box center [234, 64] width 16 height 14
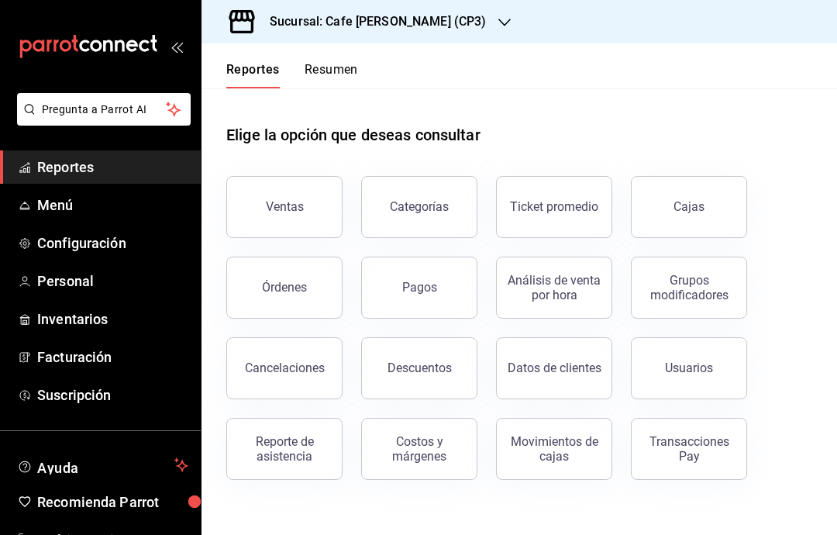
click at [316, 208] on button "Ventas" at bounding box center [284, 207] width 116 height 62
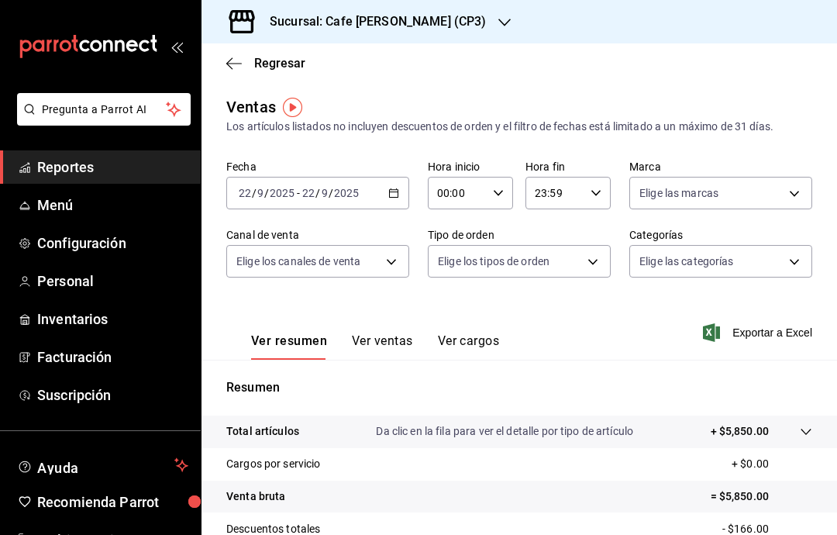
click at [397, 344] on button "Ver ventas" at bounding box center [382, 346] width 61 height 26
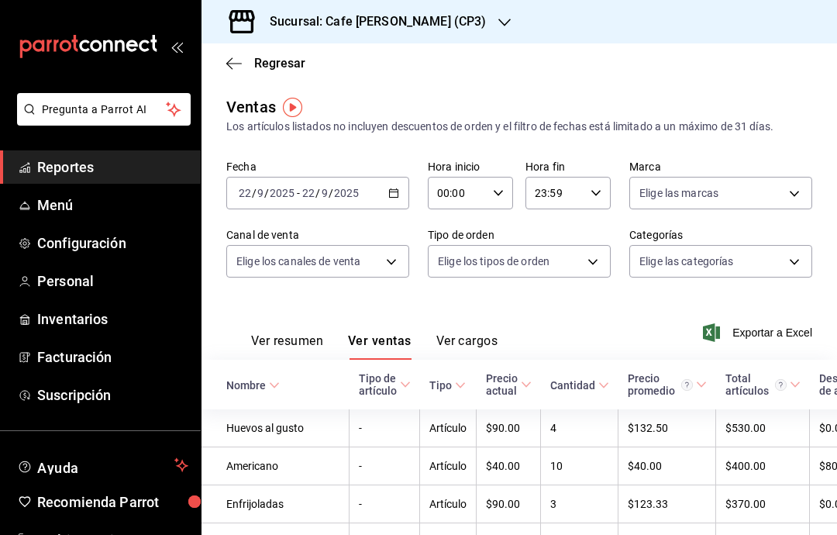
click at [391, 195] on icon "button" at bounding box center [393, 193] width 11 height 11
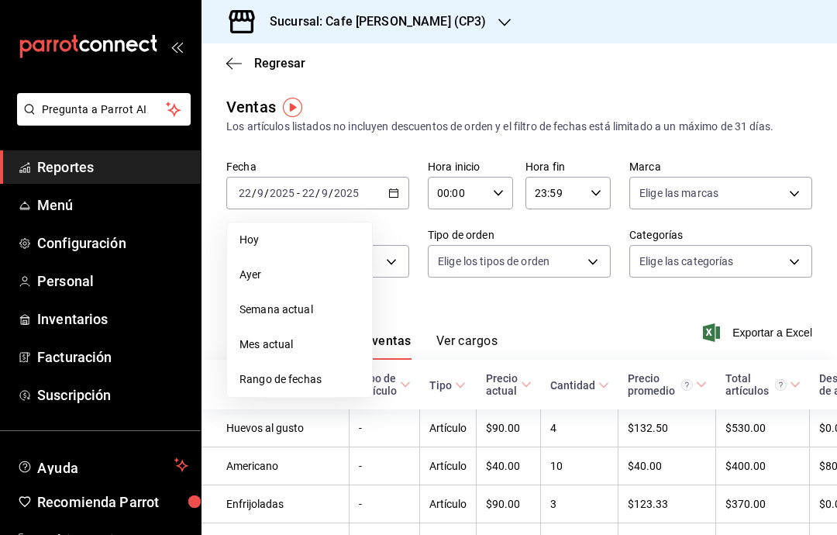
click at [293, 346] on span "Mes actual" at bounding box center [300, 344] width 120 height 16
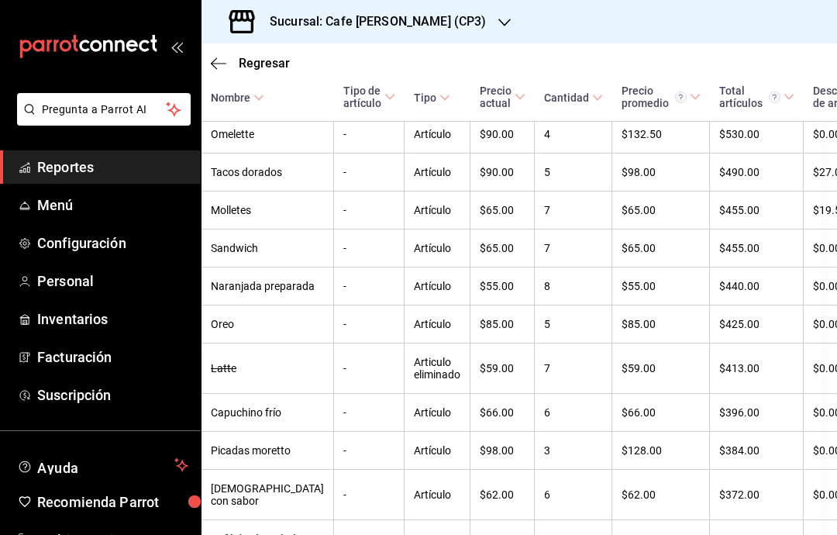
scroll to position [1042, 11]
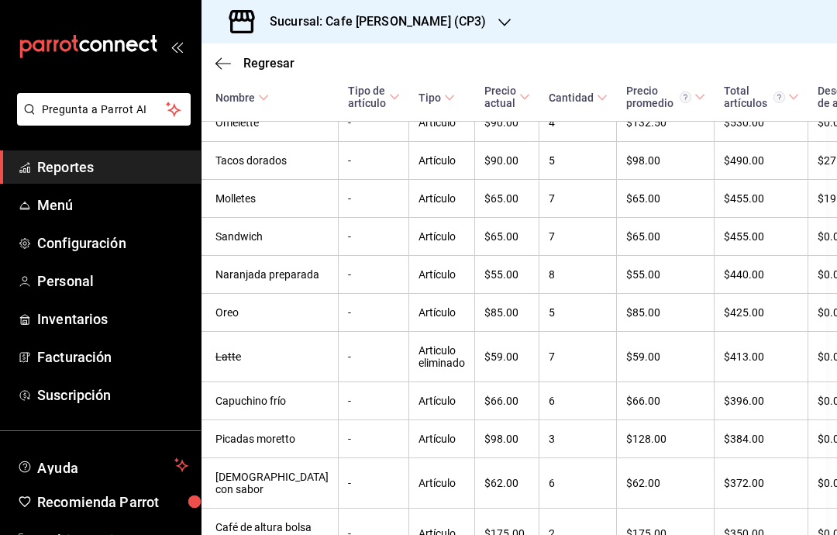
click at [549, 99] on span "Cantidad" at bounding box center [578, 97] width 59 height 12
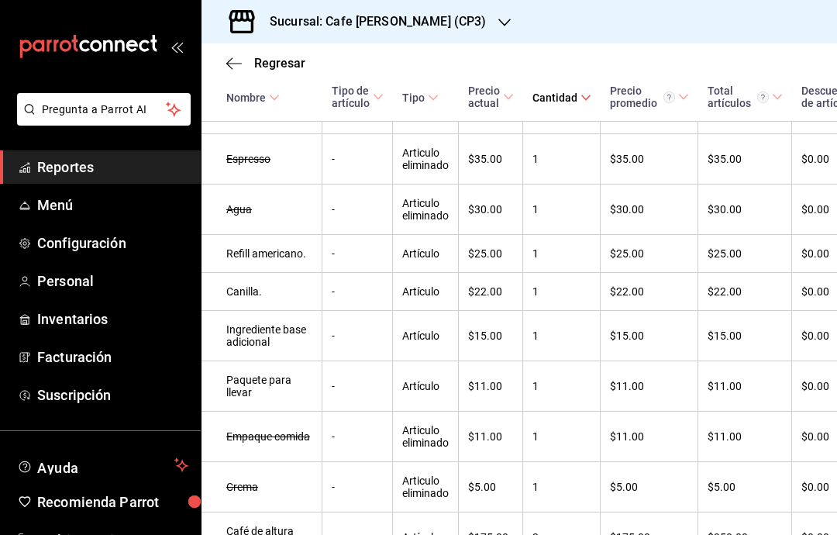
scroll to position [3205, 0]
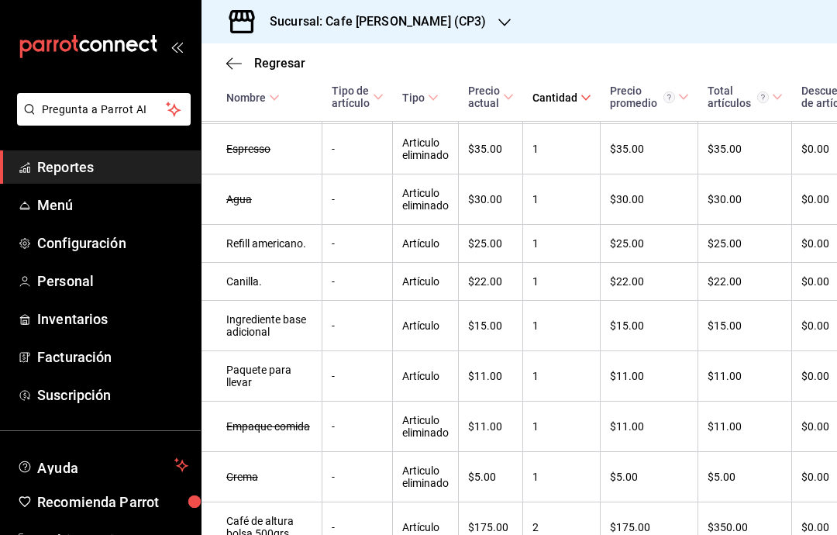
click at [581, 101] on icon at bounding box center [586, 97] width 11 height 11
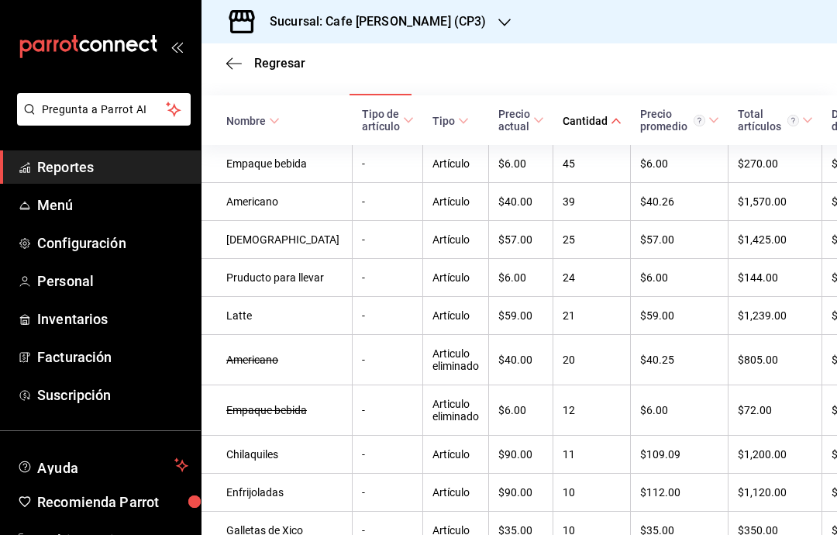
scroll to position [260, 0]
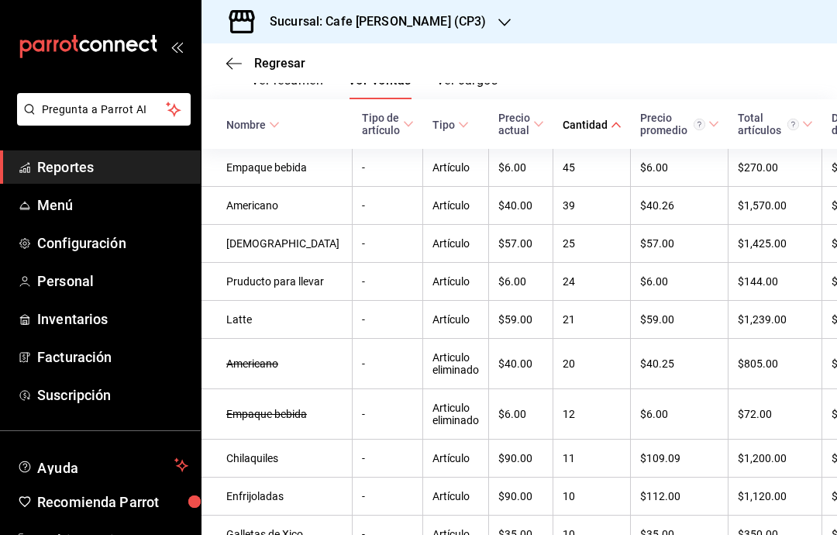
click at [802, 119] on icon at bounding box center [807, 124] width 11 height 11
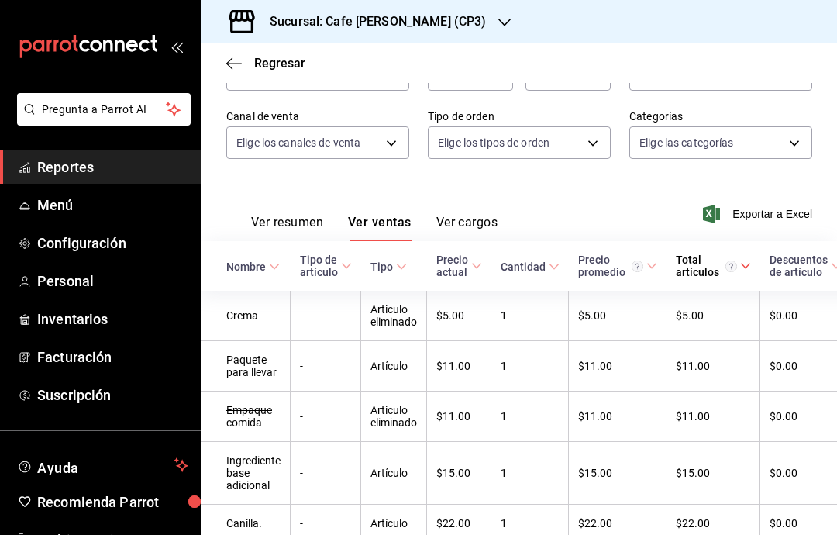
scroll to position [122, 0]
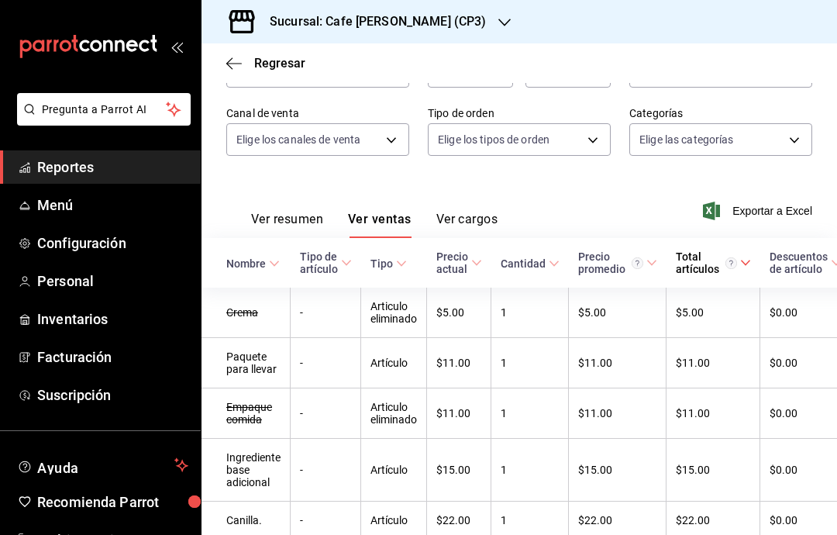
click at [478, 260] on \(Stroke\) at bounding box center [475, 262] width 9 height 5
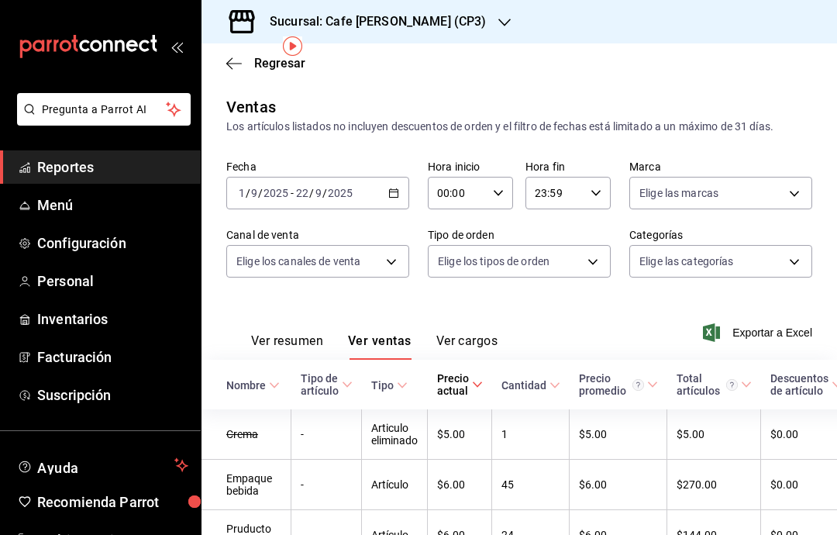
scroll to position [0, 0]
click at [498, 26] on icon "button" at bounding box center [504, 22] width 12 height 12
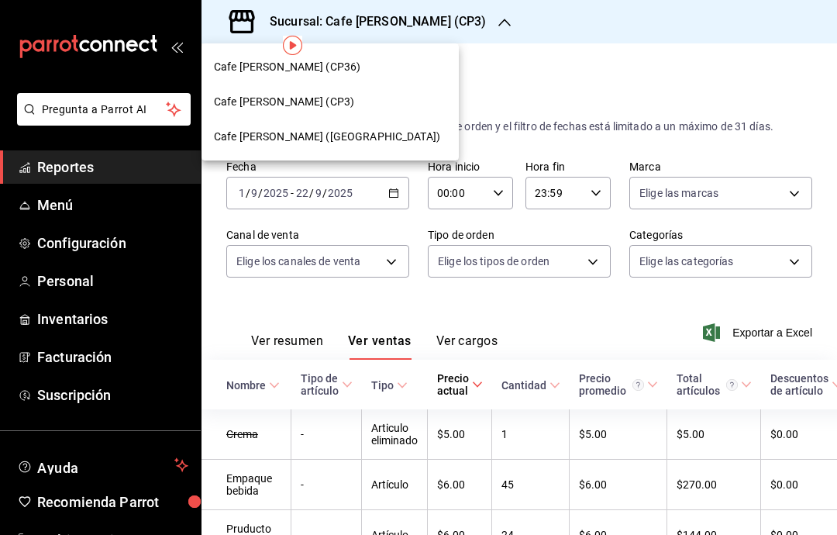
click at [352, 60] on div "Cafe [PERSON_NAME] (CP36)" at bounding box center [330, 67] width 233 height 16
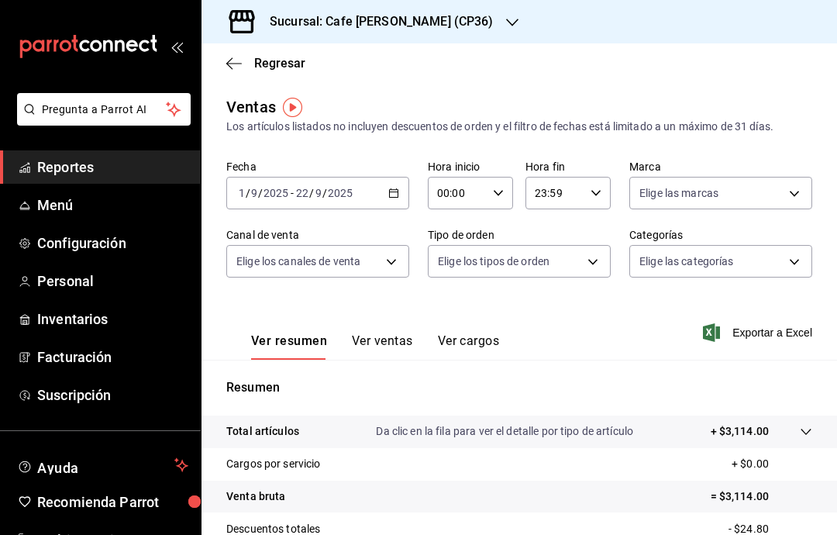
click at [393, 352] on button "Ver ventas" at bounding box center [382, 346] width 61 height 26
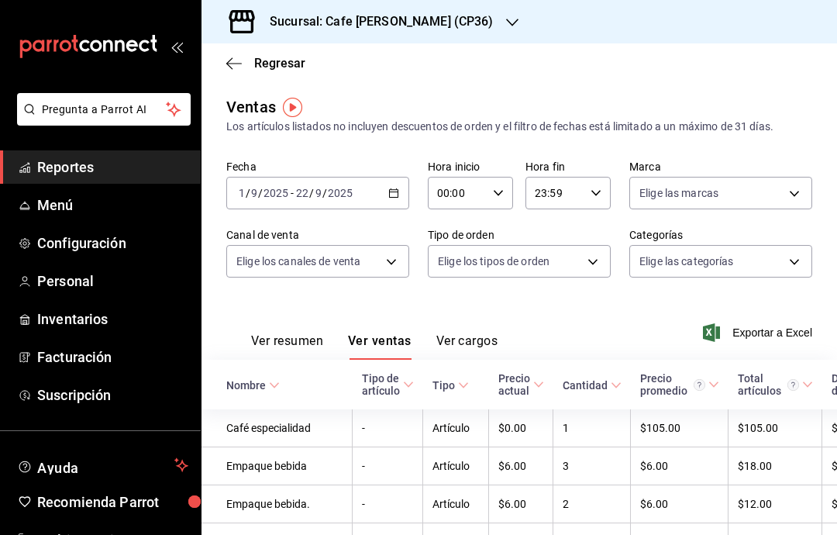
click at [400, 188] on div "[DATE] [DATE] - [DATE] [DATE]" at bounding box center [317, 193] width 183 height 33
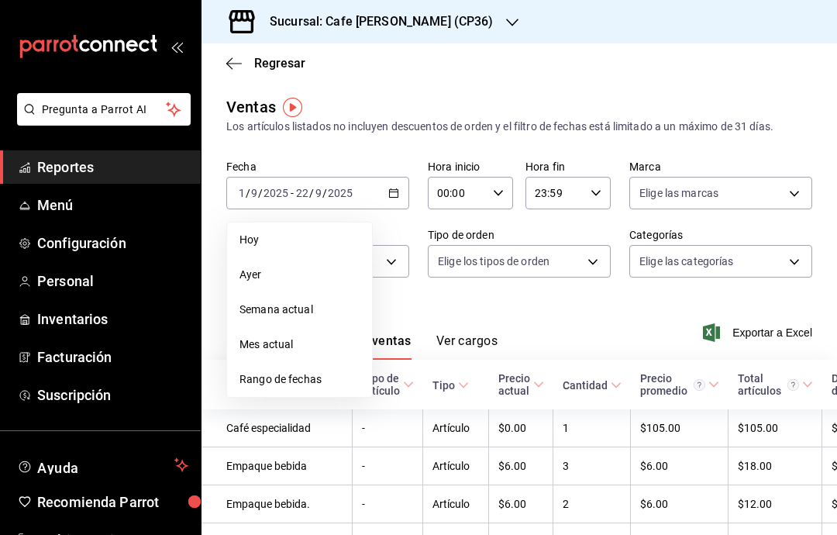
click at [326, 334] on li "Mes actual" at bounding box center [299, 344] width 145 height 35
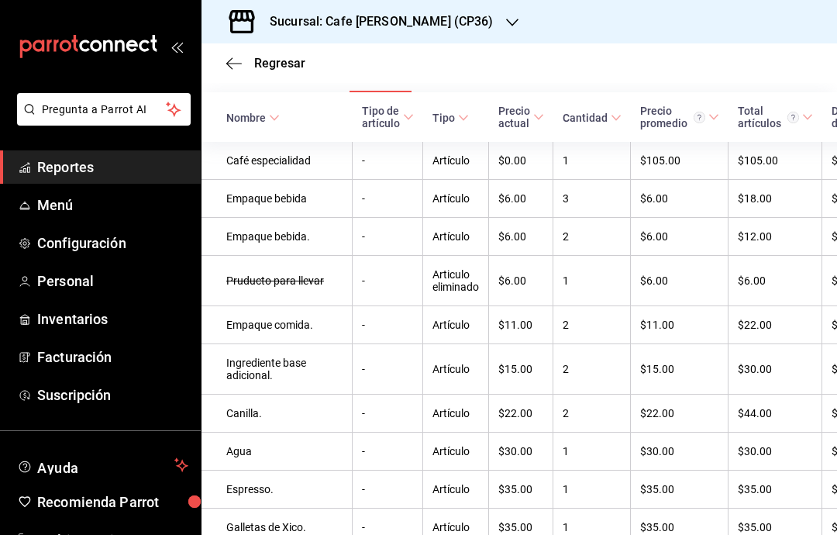
scroll to position [270, 0]
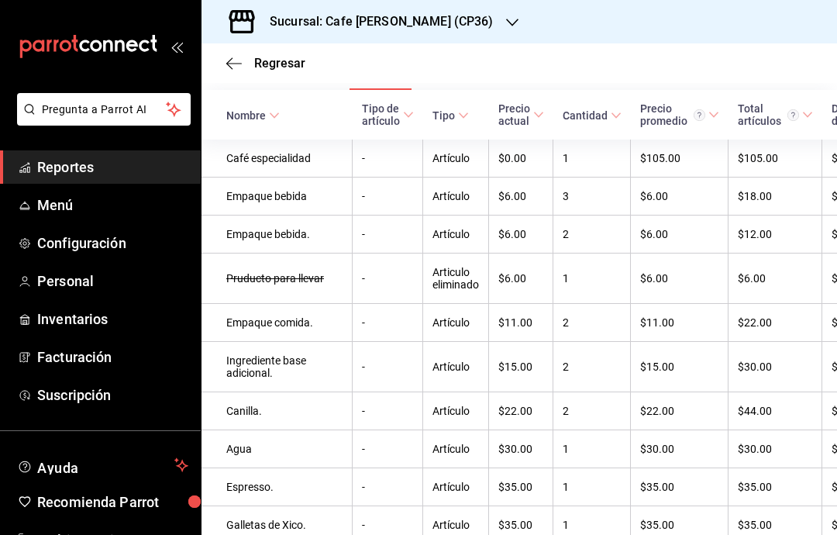
click at [563, 121] on div "Cantidad" at bounding box center [585, 115] width 45 height 12
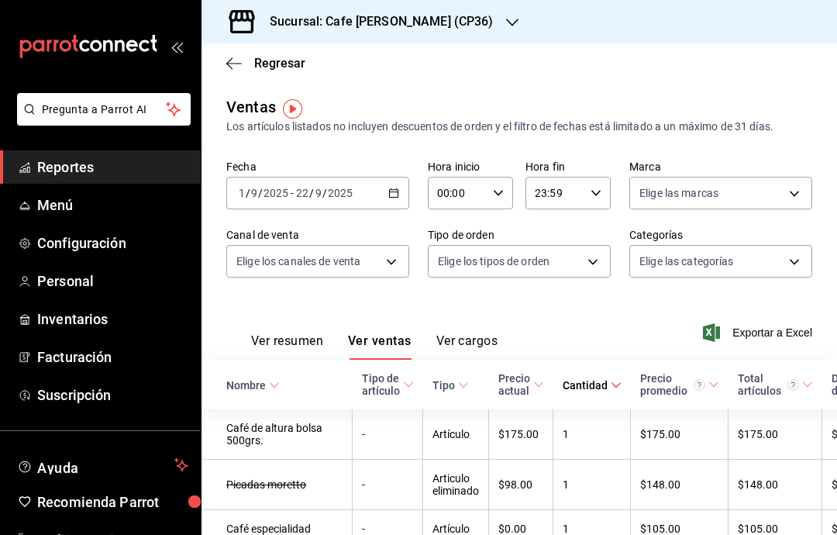
scroll to position [0, 0]
click at [231, 67] on icon "button" at bounding box center [229, 63] width 6 height 12
